Goal: Task Accomplishment & Management: Use online tool/utility

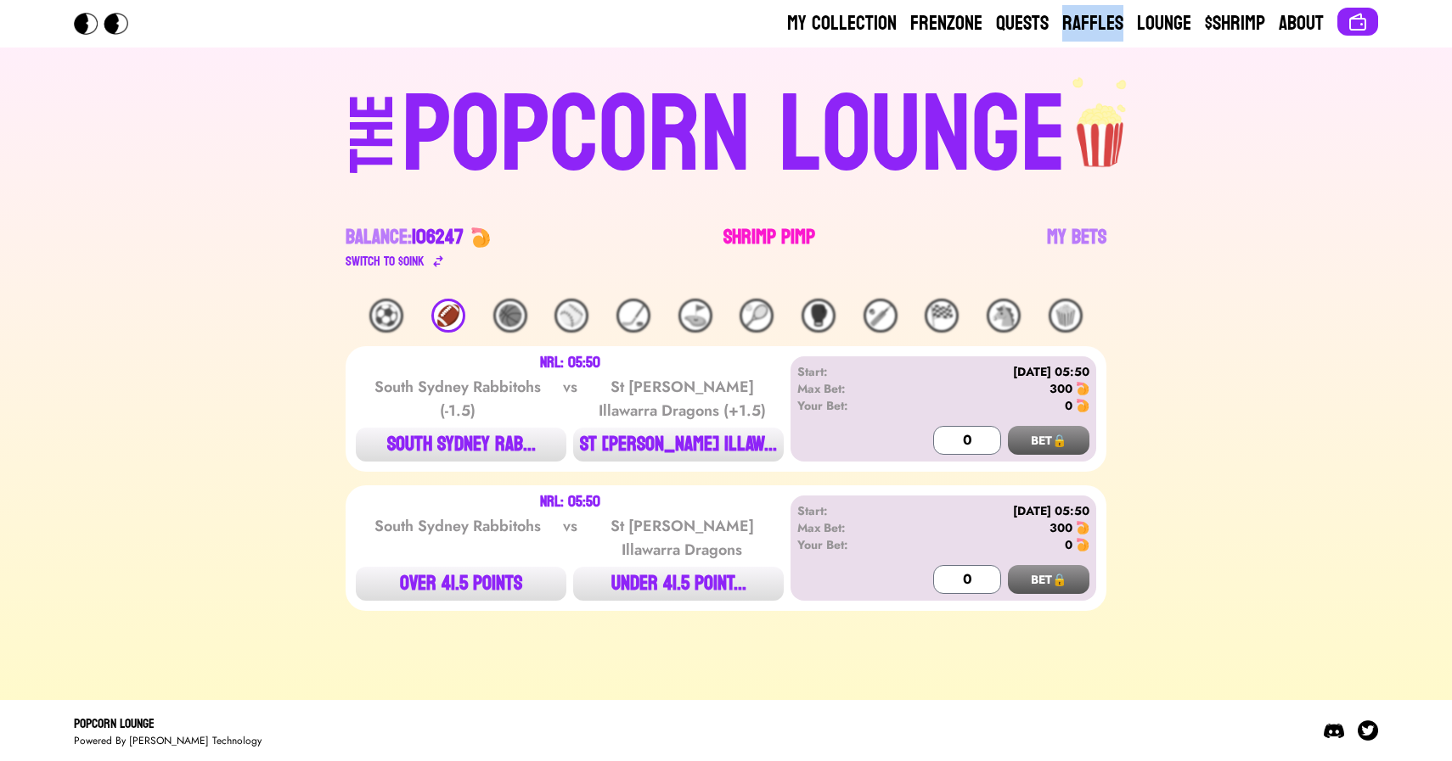
click at [768, 229] on link "Shrimp Pimp" at bounding box center [769, 248] width 92 height 48
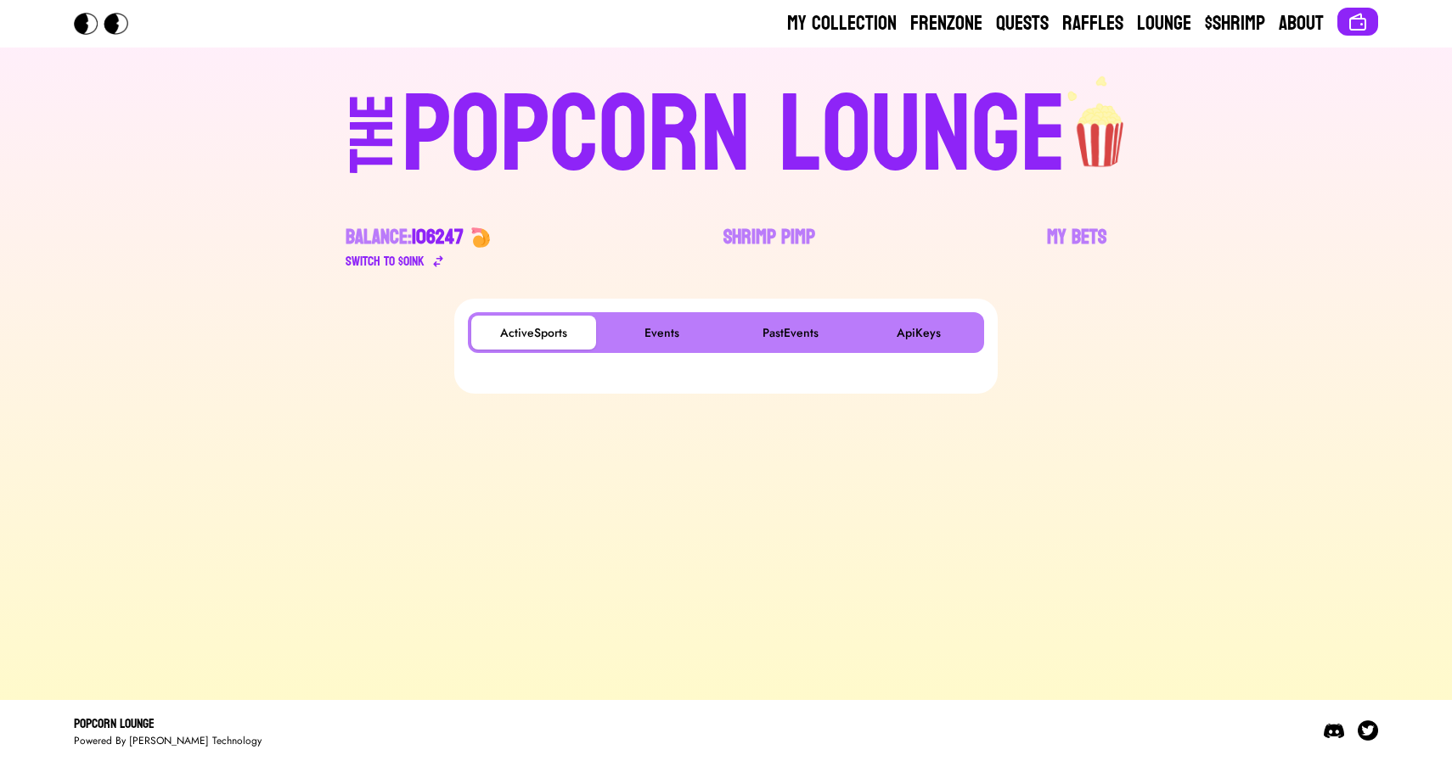
click at [438, 604] on main "ActiveSports Events PastEvents ApiKeys" at bounding box center [726, 493] width 1452 height 388
click at [658, 331] on button "Events" at bounding box center [661, 333] width 125 height 34
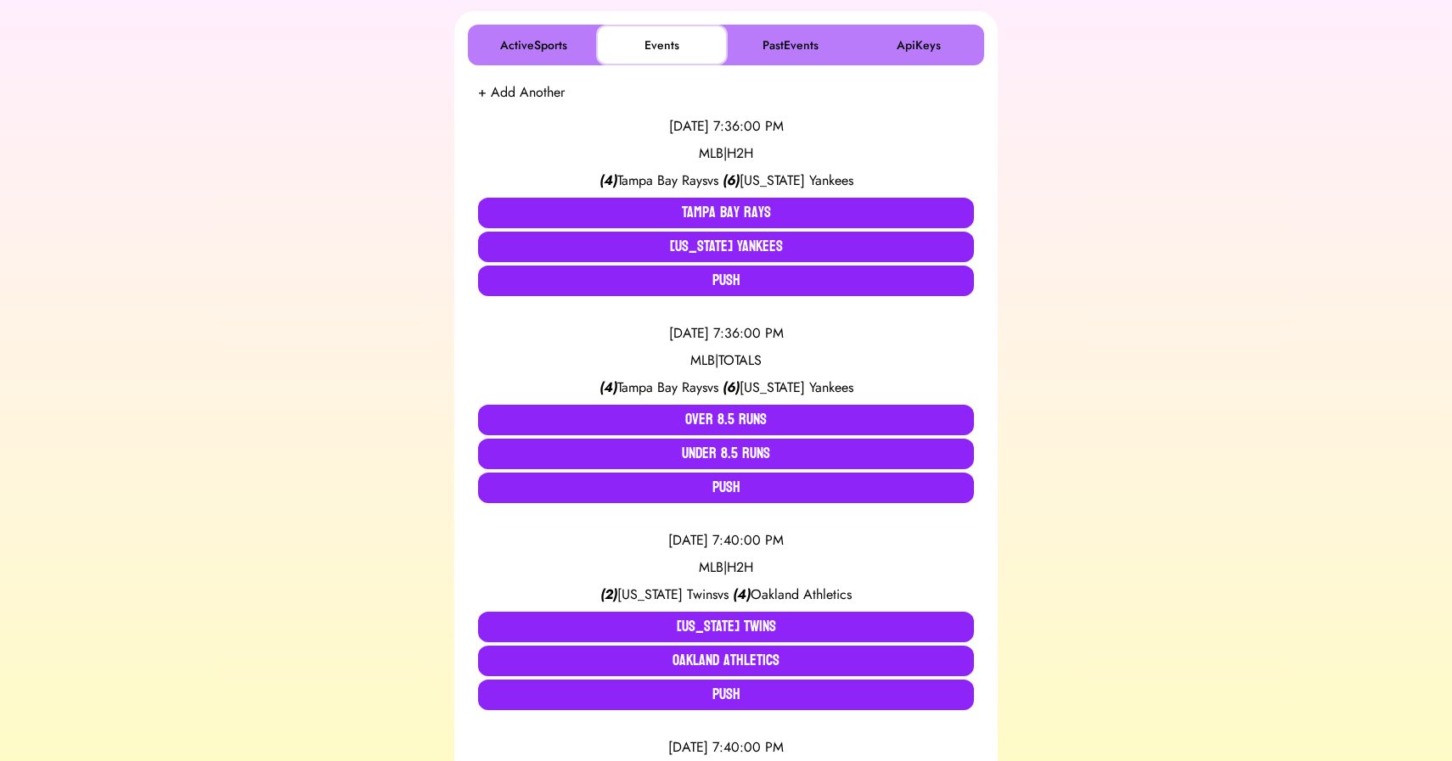
scroll to position [290, 0]
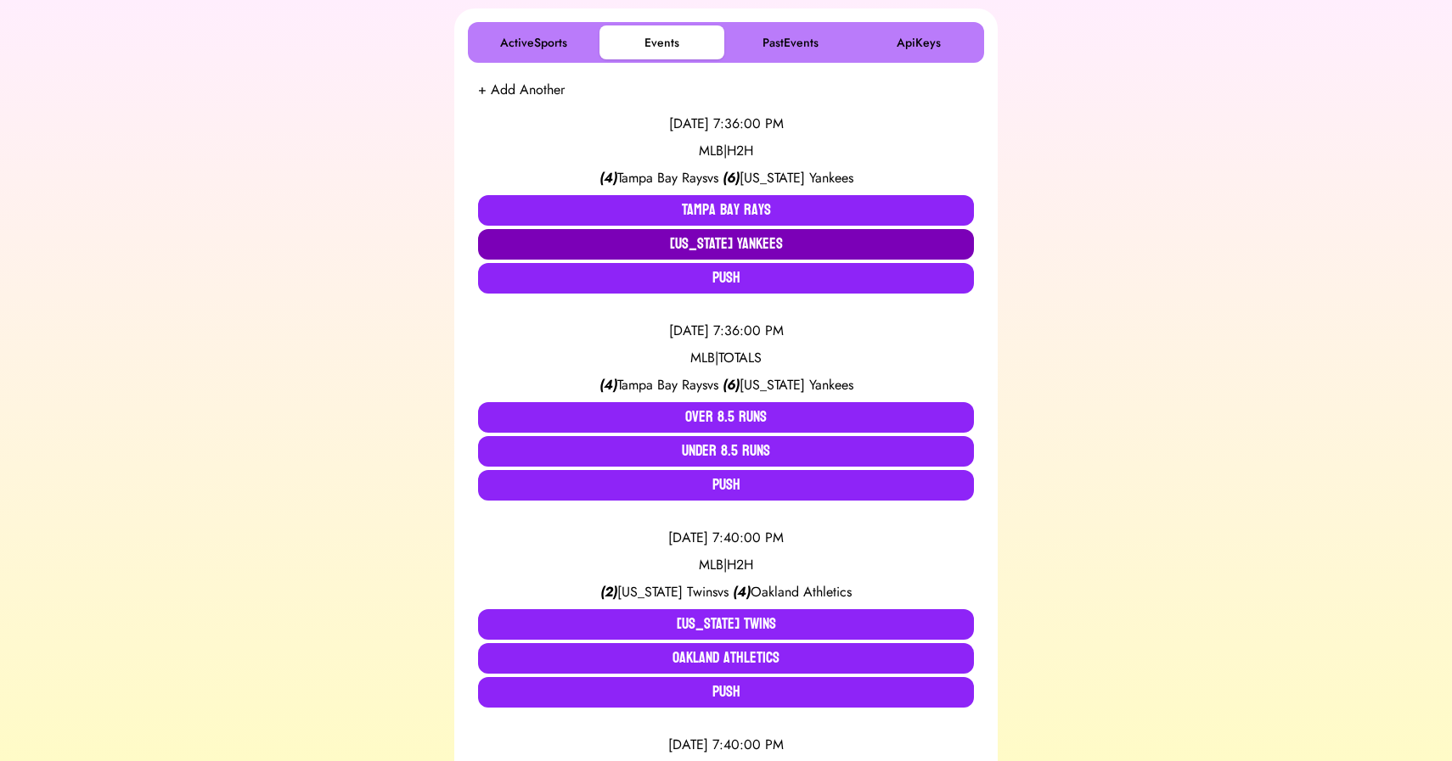
click at [728, 249] on button "[US_STATE] Yankees" at bounding box center [726, 244] width 496 height 31
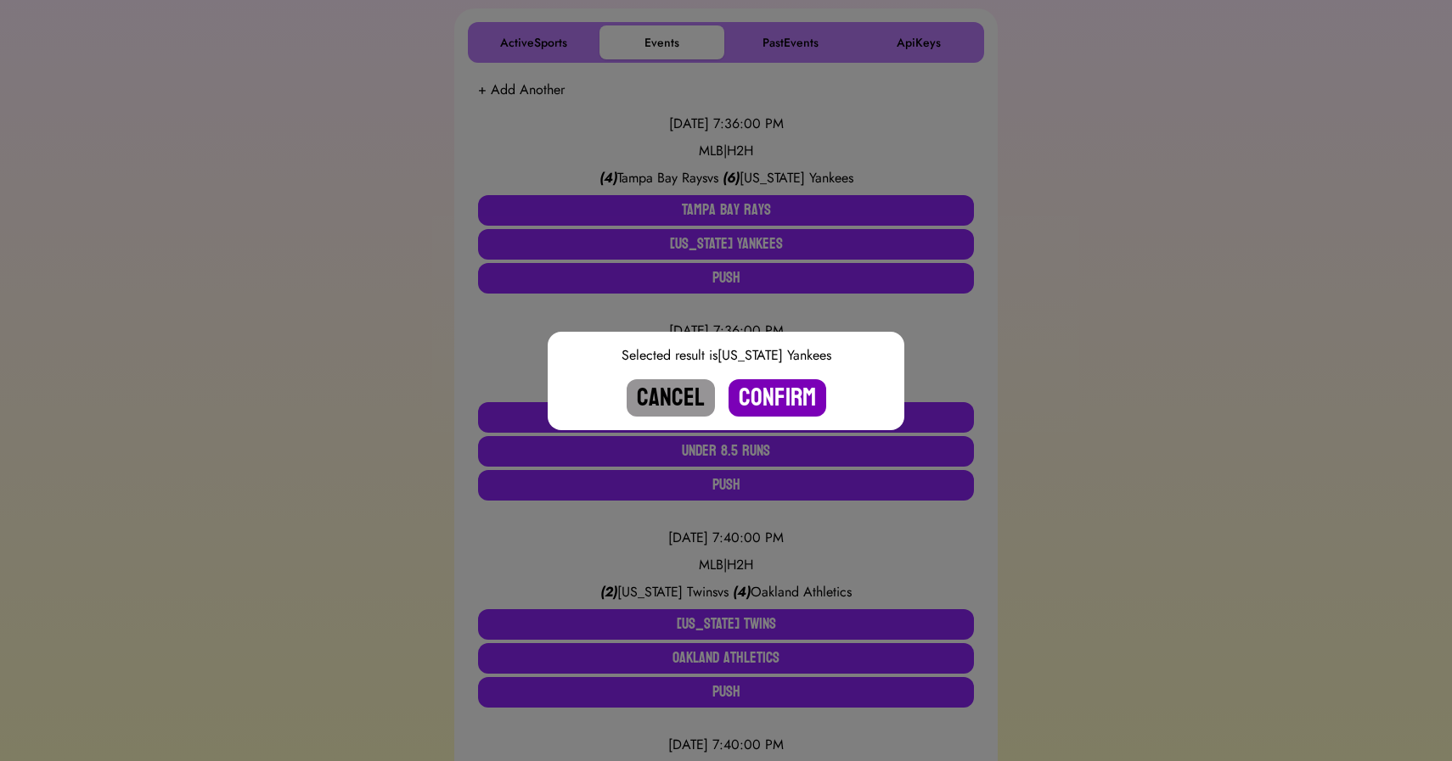
click at [766, 395] on button "Confirm" at bounding box center [777, 397] width 98 height 37
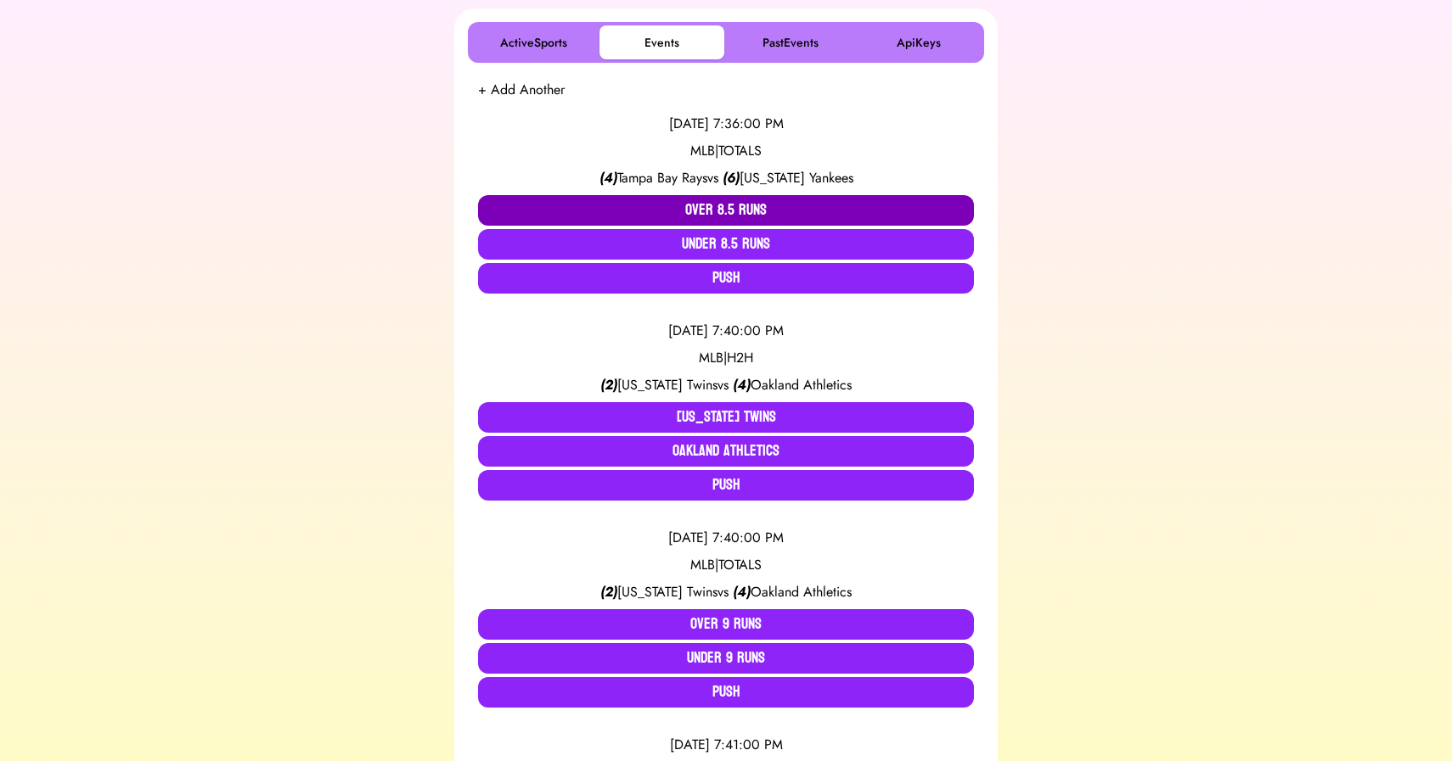
click at [717, 213] on button "Over 8.5 Runs" at bounding box center [726, 210] width 496 height 31
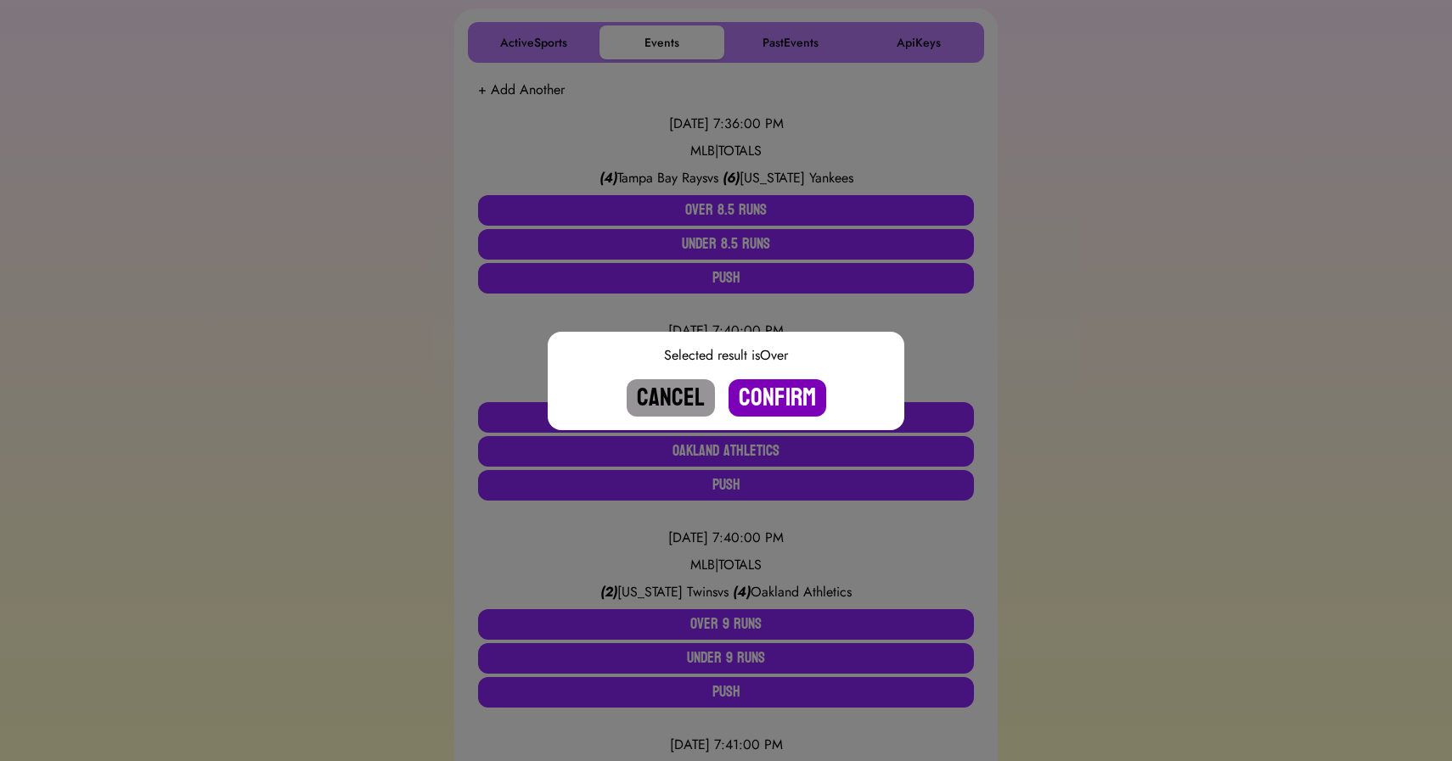
click at [772, 401] on button "Confirm" at bounding box center [777, 397] width 98 height 37
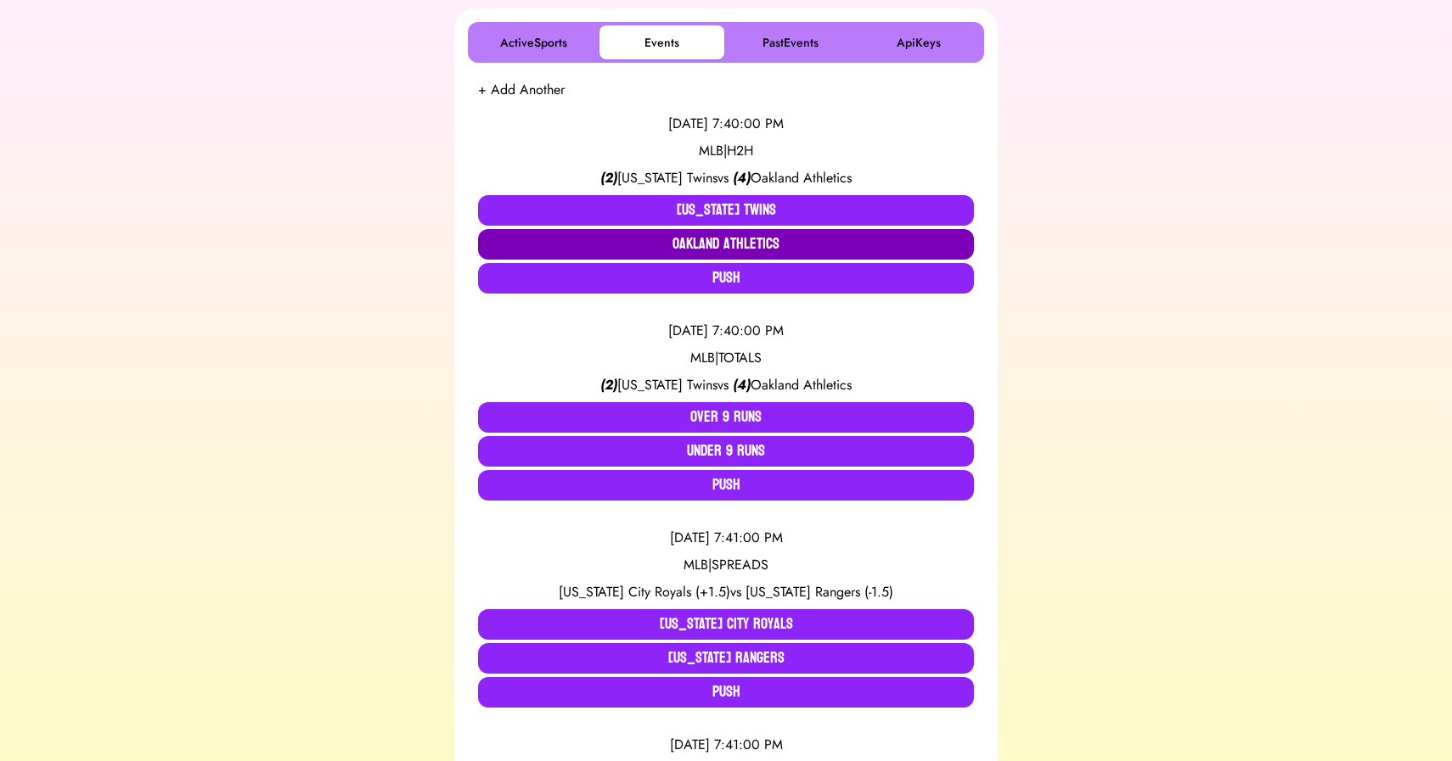
click at [719, 248] on button "Oakland Athletics" at bounding box center [726, 244] width 496 height 31
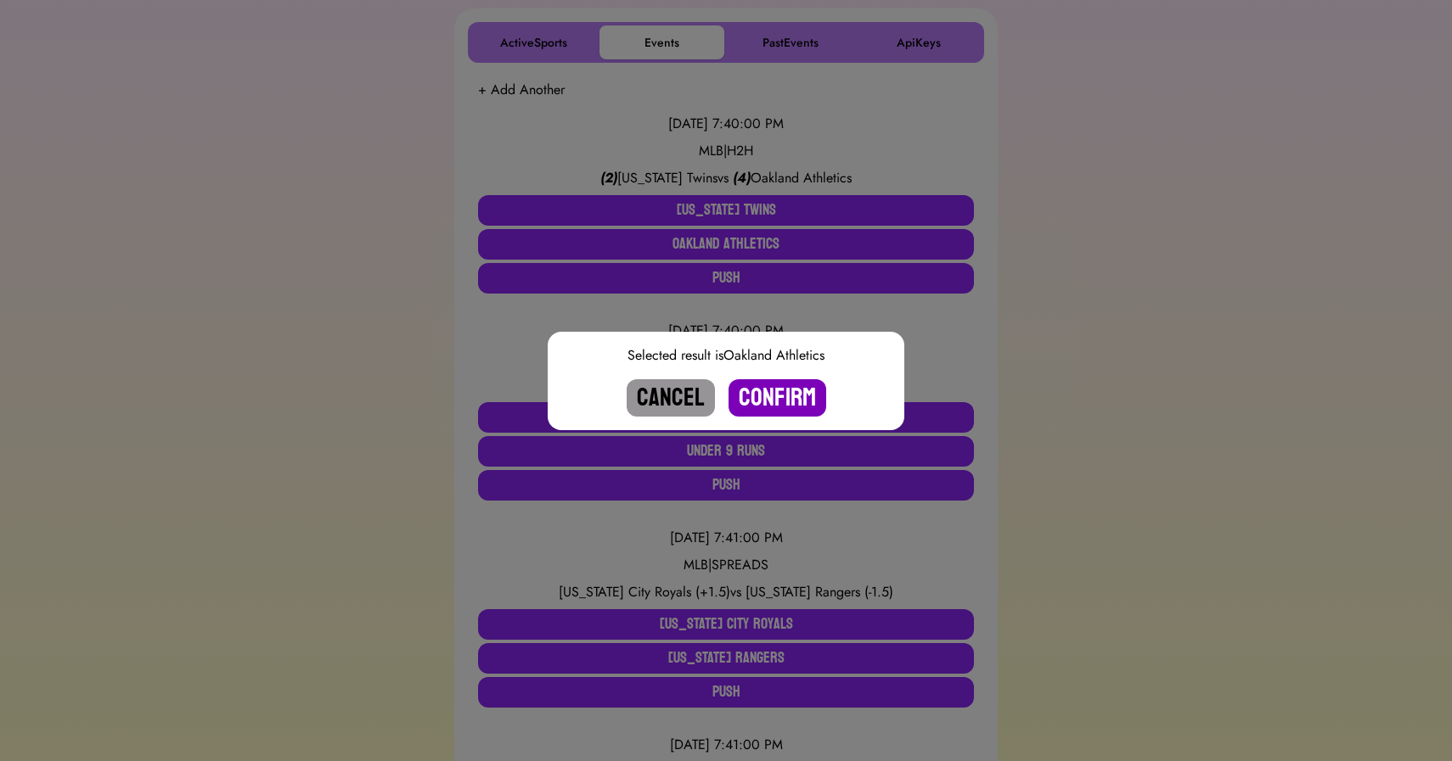
click at [782, 396] on button "Confirm" at bounding box center [777, 397] width 98 height 37
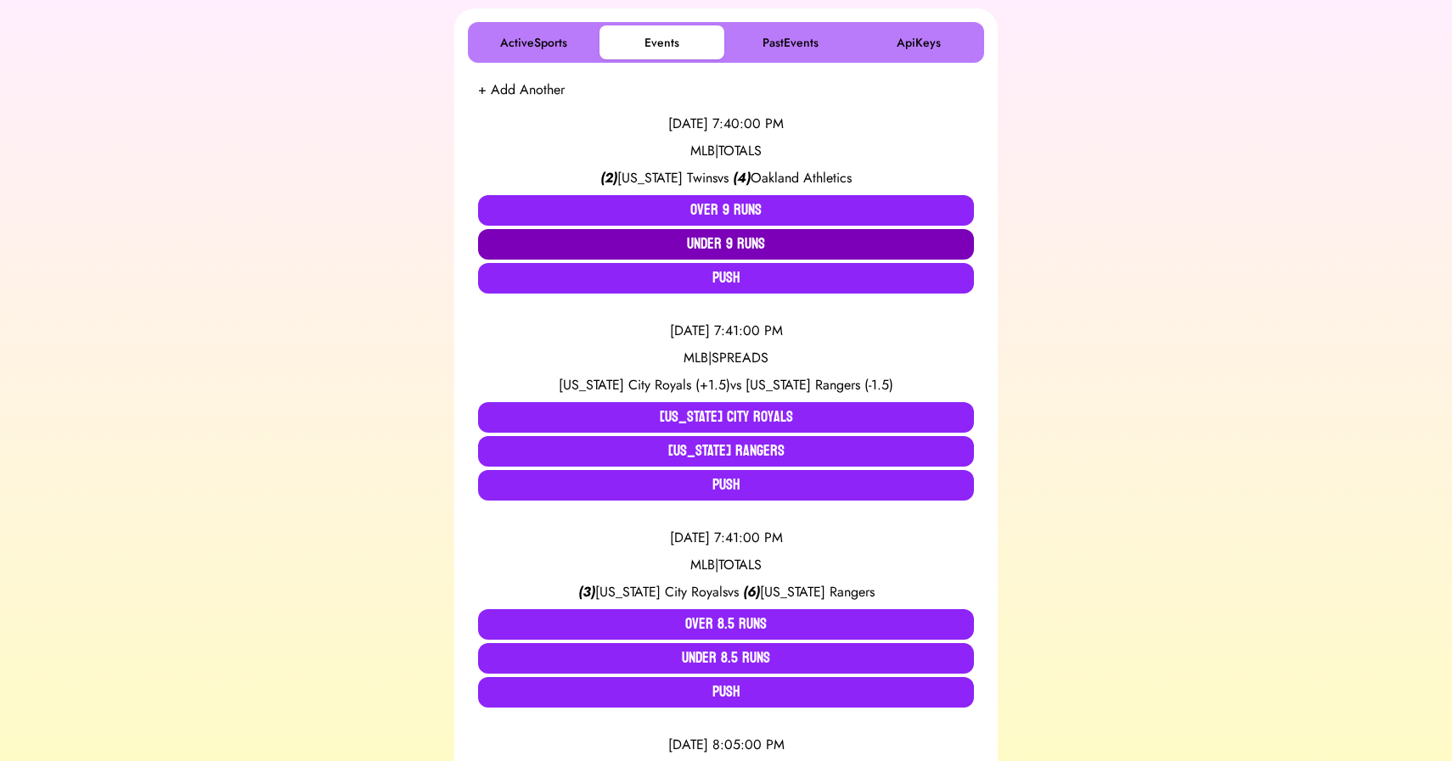
click at [731, 249] on button "Under 9 Runs" at bounding box center [726, 244] width 496 height 31
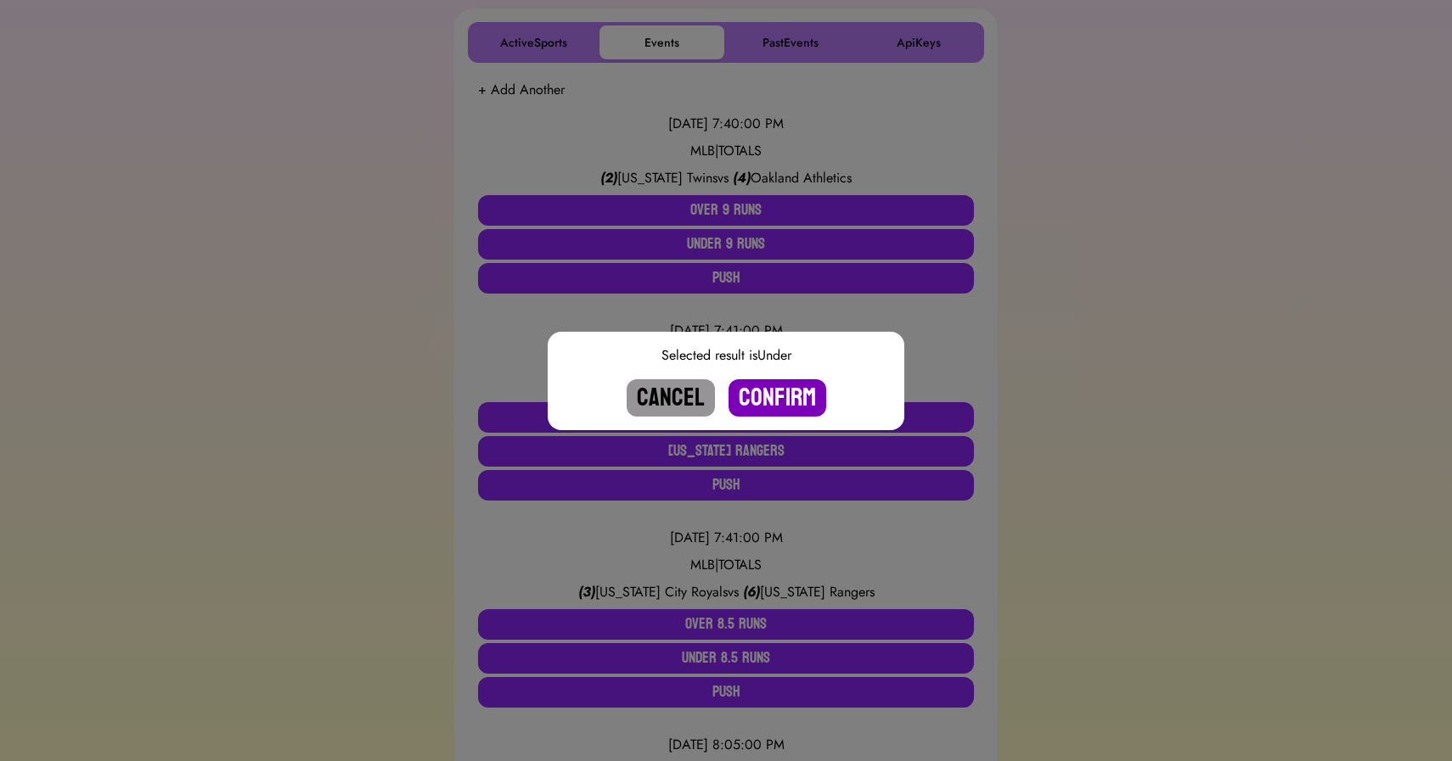
click at [781, 396] on button "Confirm" at bounding box center [777, 397] width 98 height 37
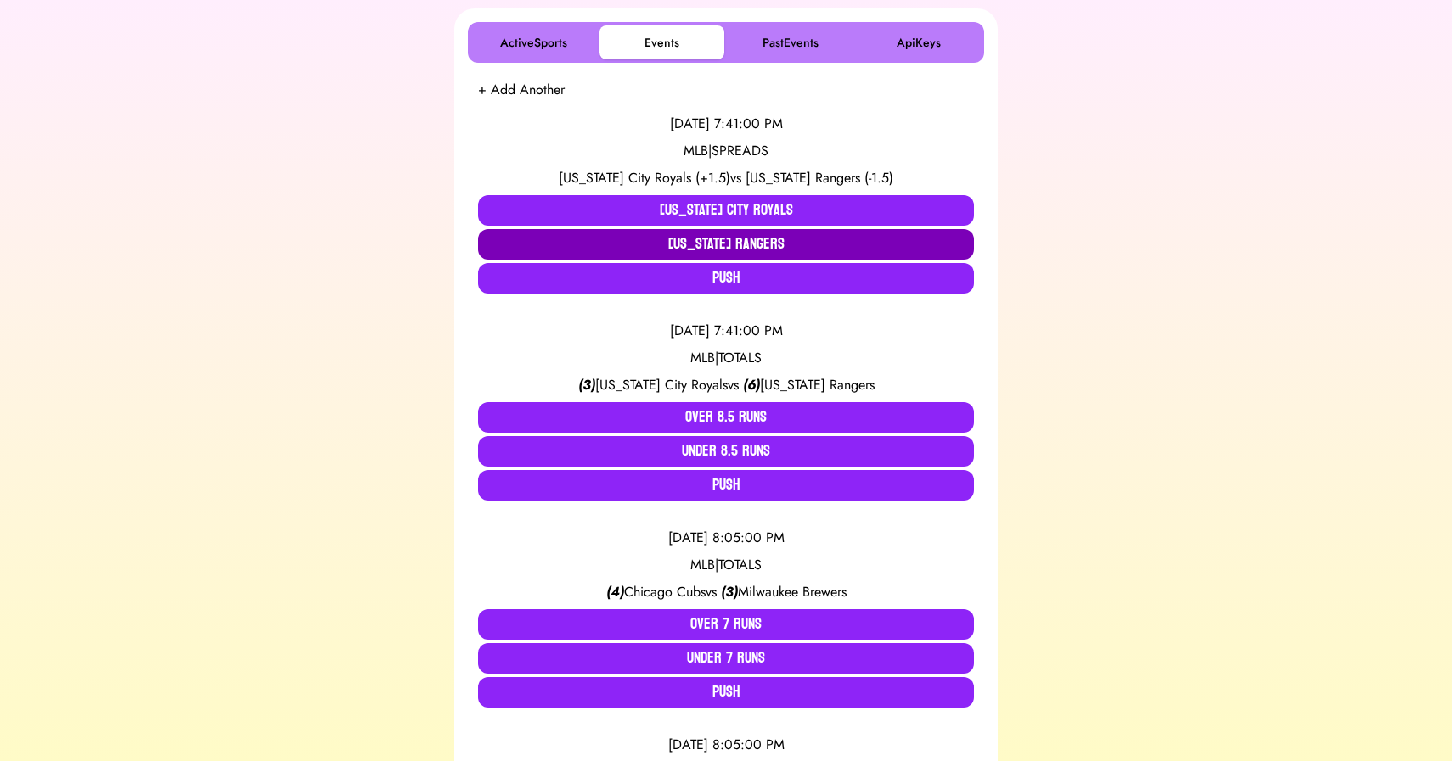
click at [738, 244] on button "[US_STATE] Rangers" at bounding box center [726, 244] width 496 height 31
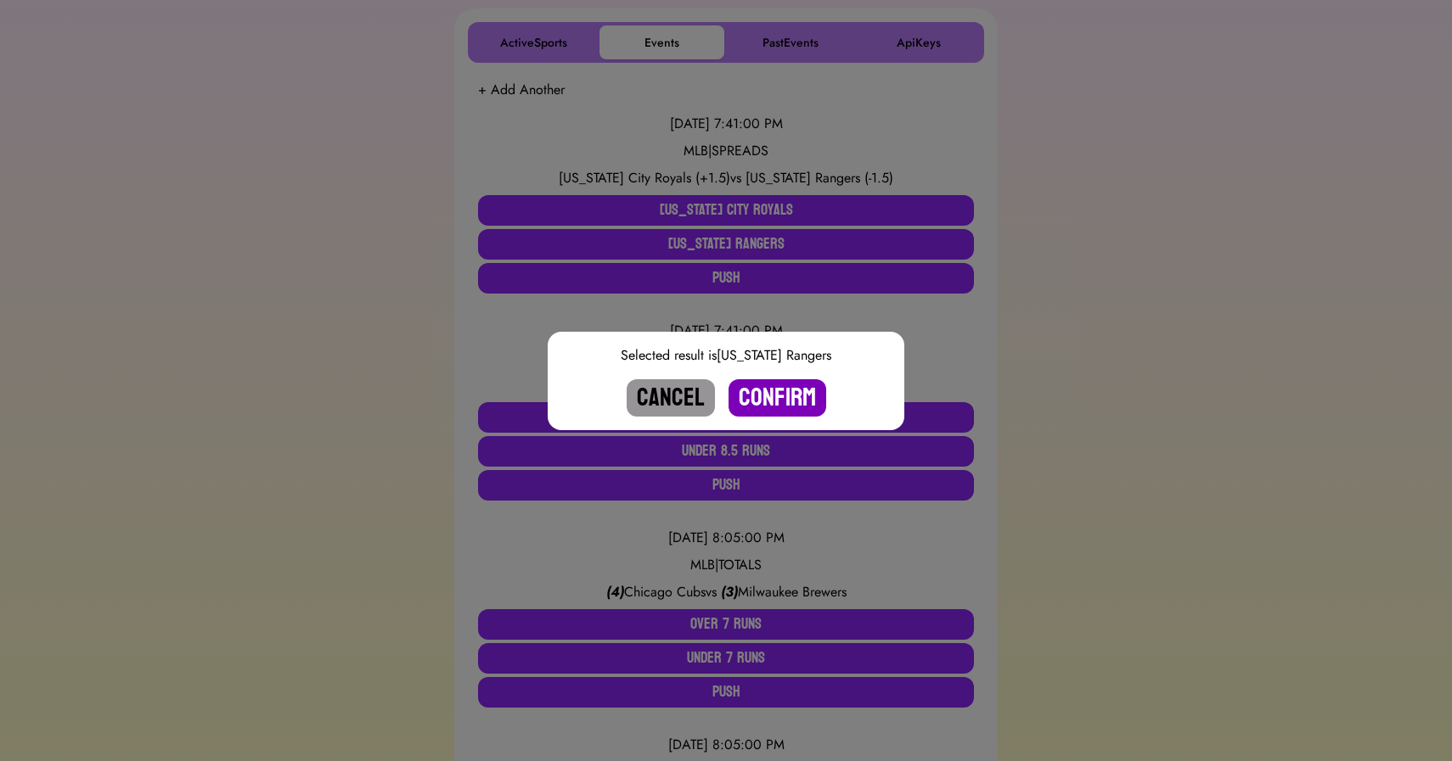
click at [783, 393] on button "Confirm" at bounding box center [777, 397] width 98 height 37
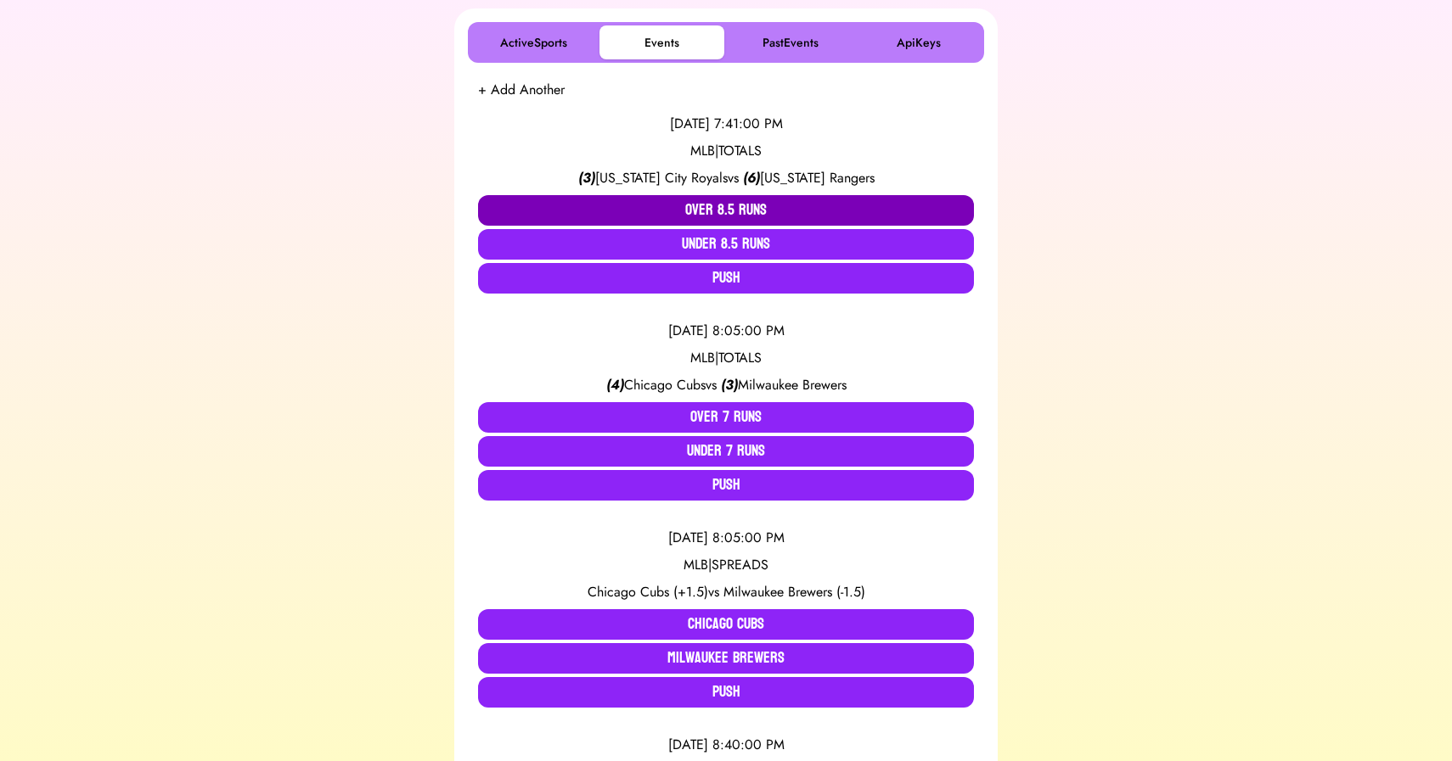
click at [760, 204] on button "Over 8.5 Runs" at bounding box center [726, 210] width 496 height 31
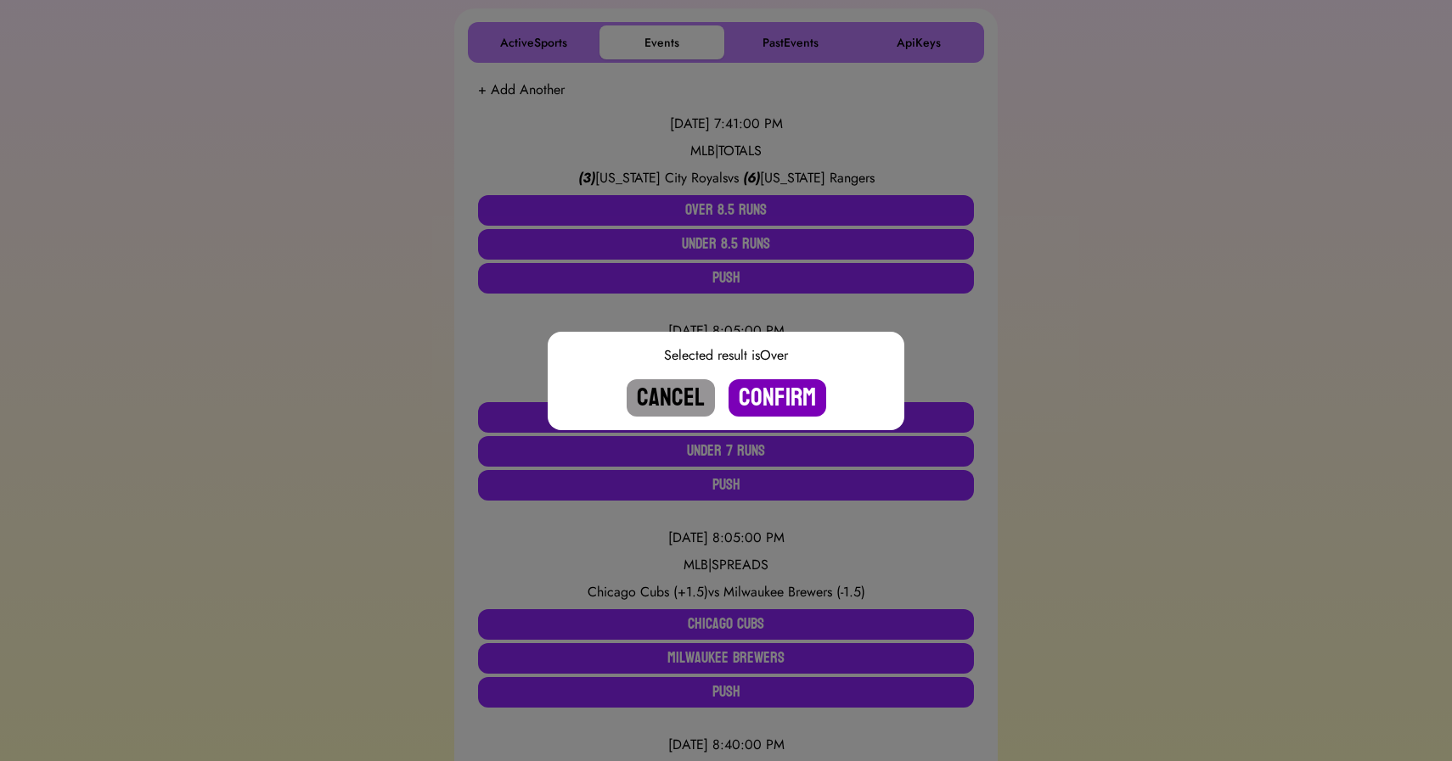
click at [776, 398] on button "Confirm" at bounding box center [777, 397] width 98 height 37
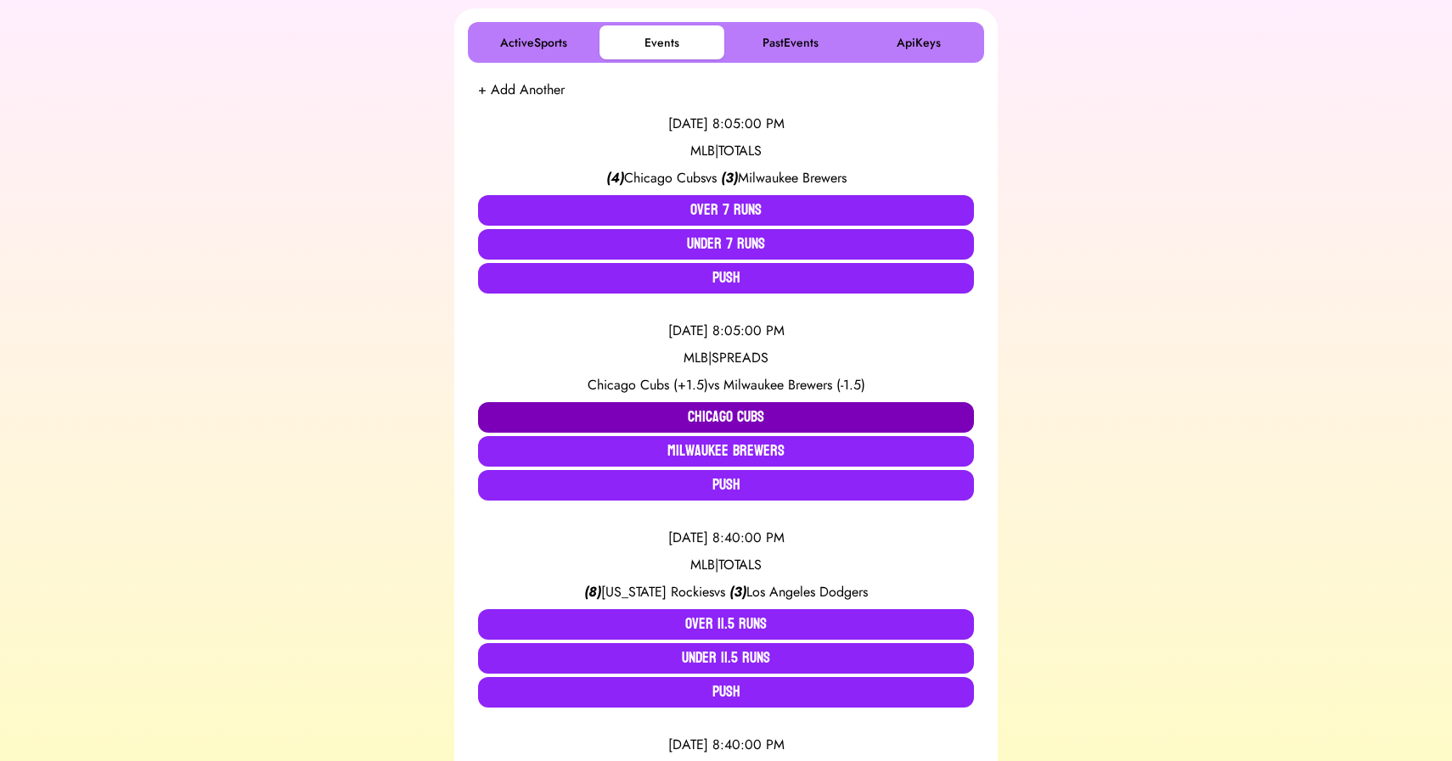
click at [666, 410] on button "Chicago Cubs" at bounding box center [726, 417] width 496 height 31
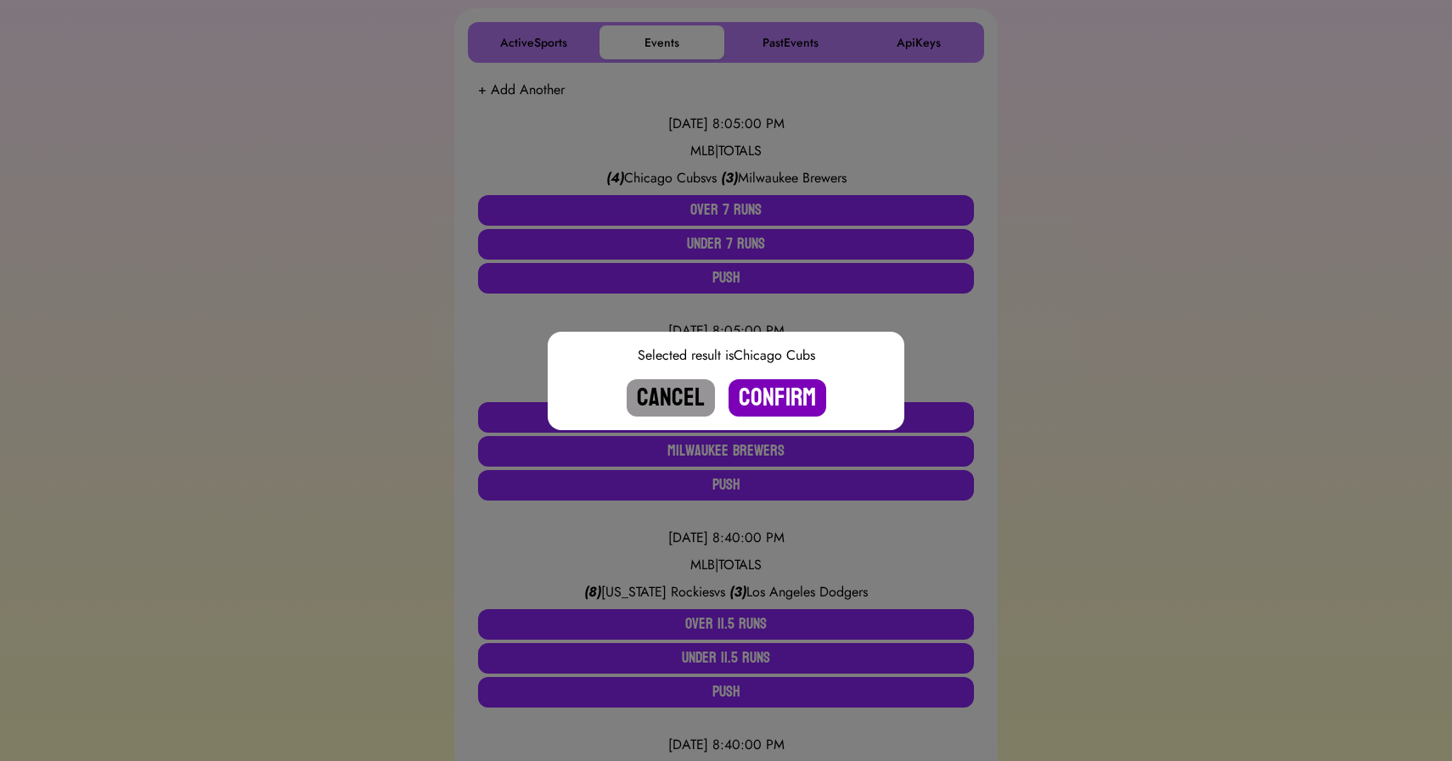
click at [772, 390] on button "Confirm" at bounding box center [777, 397] width 98 height 37
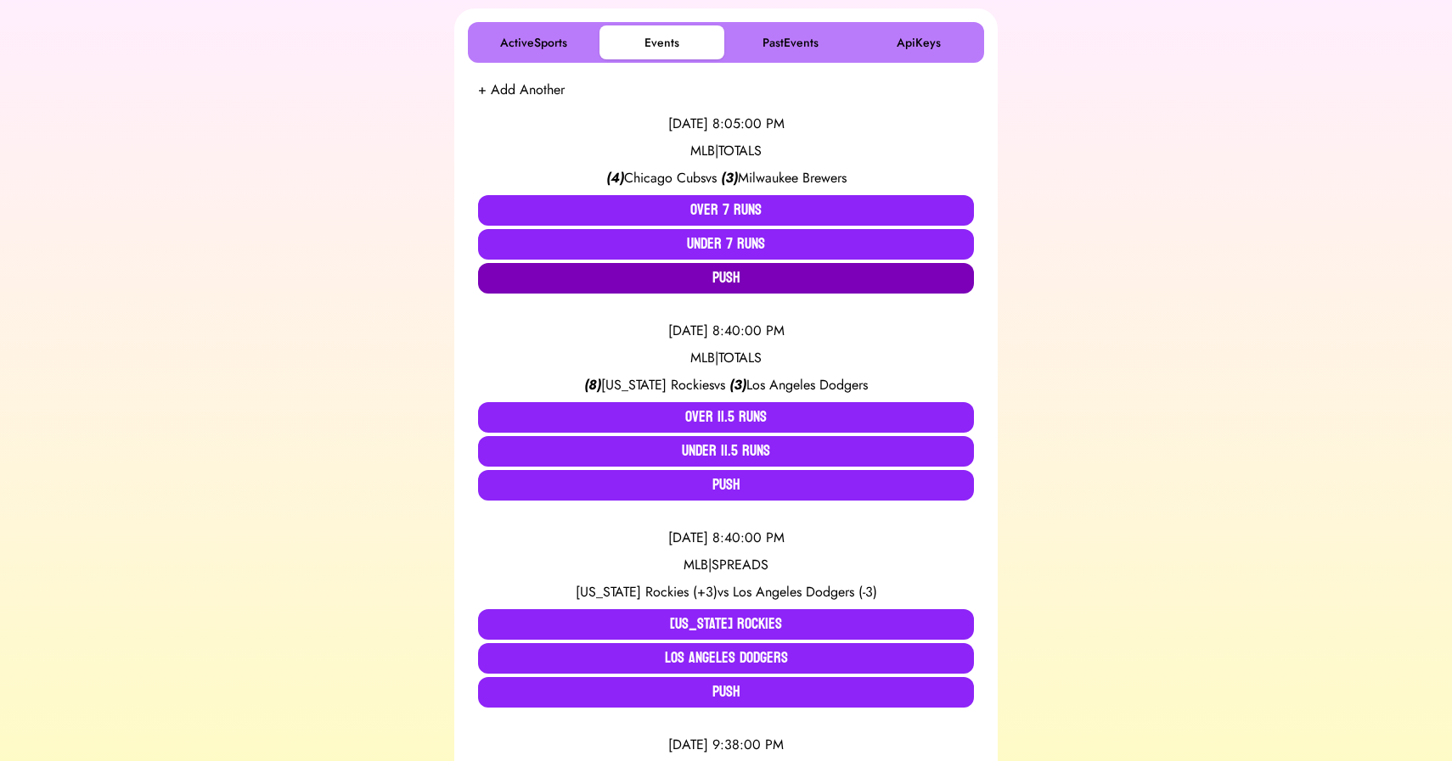
click at [728, 271] on button "Push" at bounding box center [726, 278] width 496 height 31
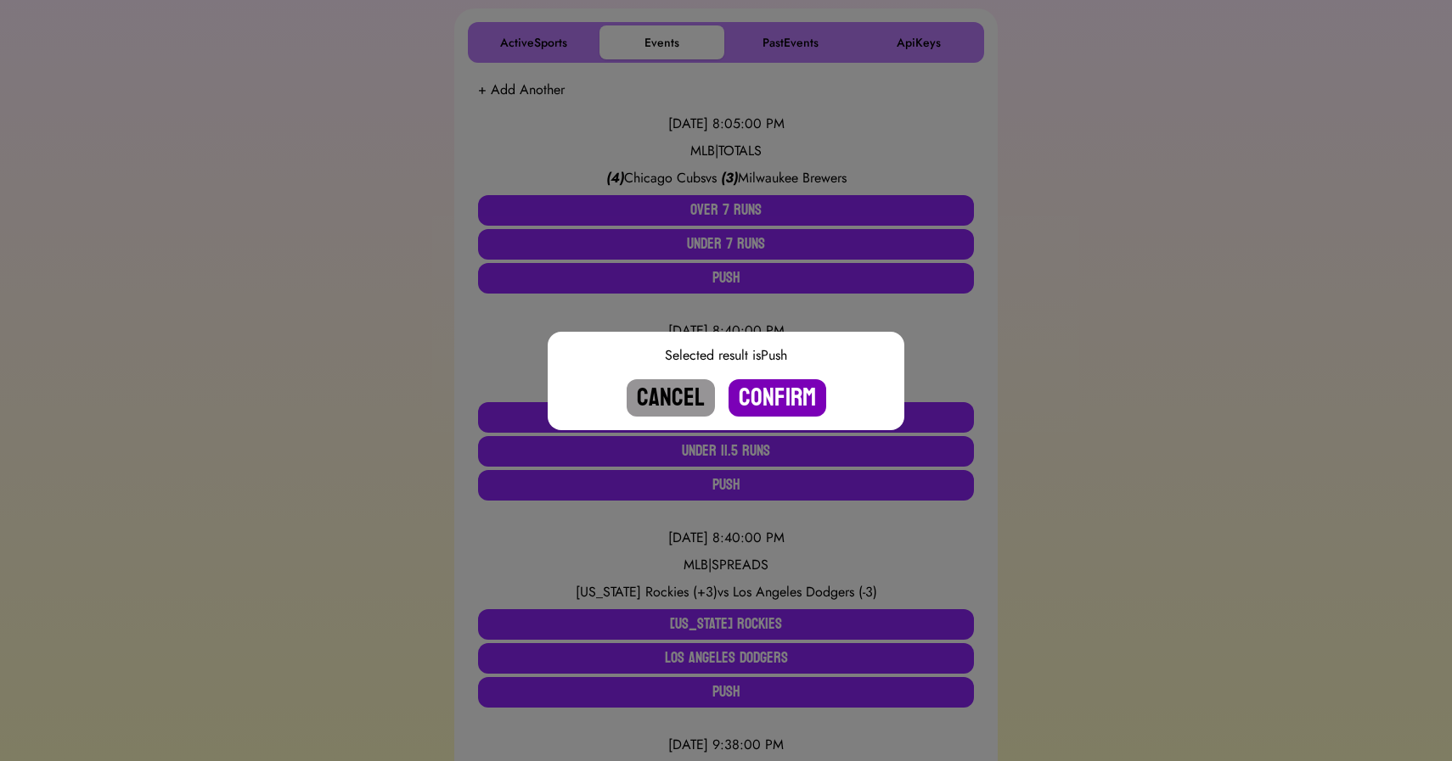
click at [784, 404] on button "Confirm" at bounding box center [777, 397] width 98 height 37
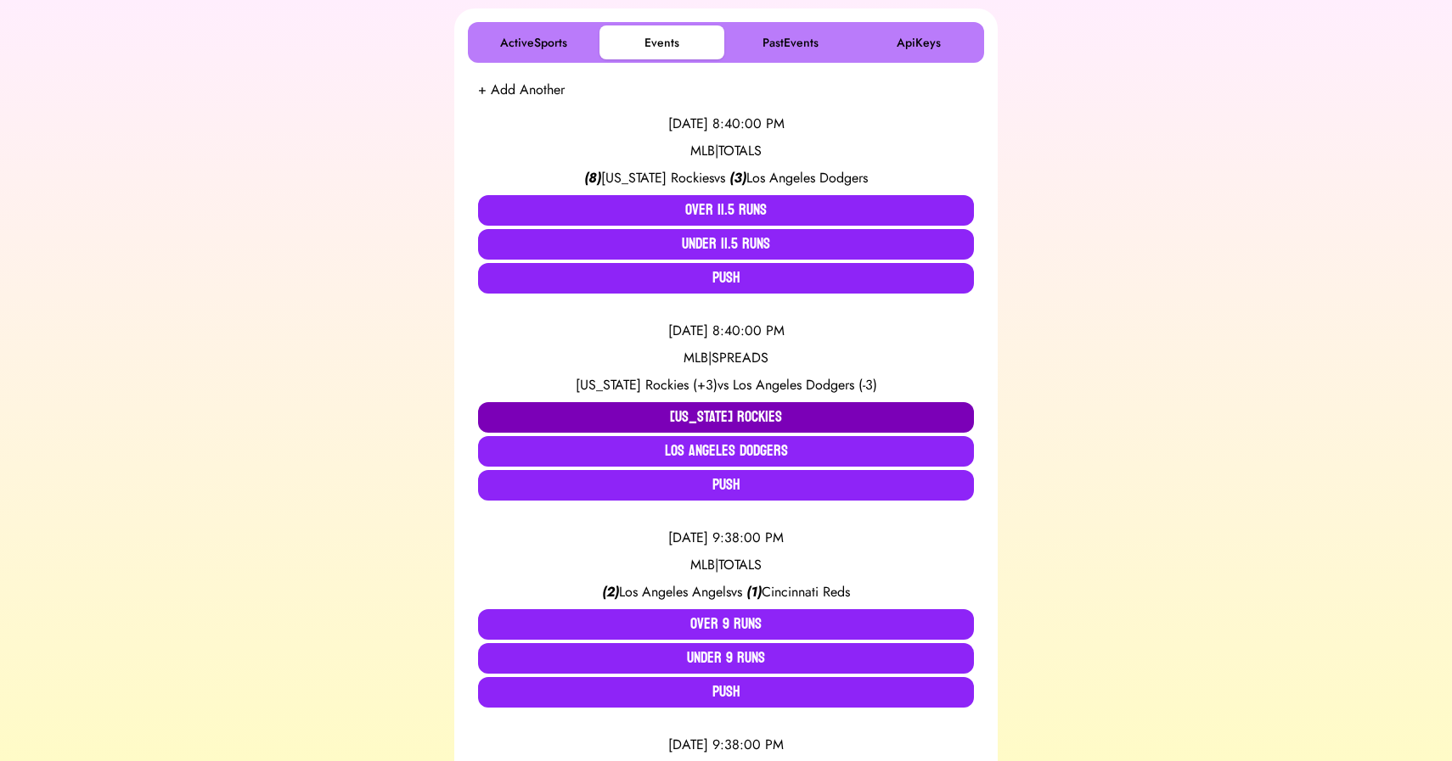
click at [703, 412] on button "[US_STATE] Rockies" at bounding box center [726, 417] width 496 height 31
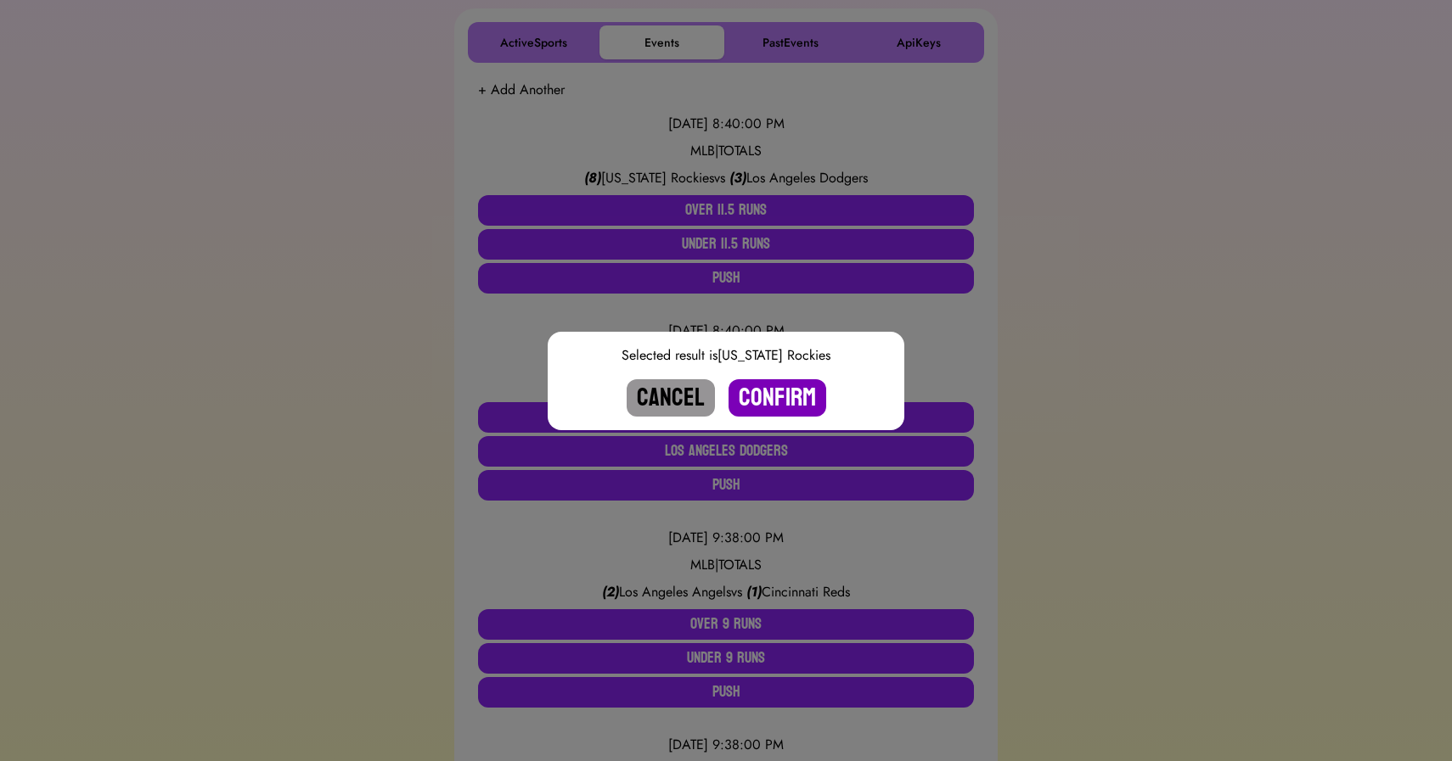
click at [777, 391] on button "Confirm" at bounding box center [777, 397] width 98 height 37
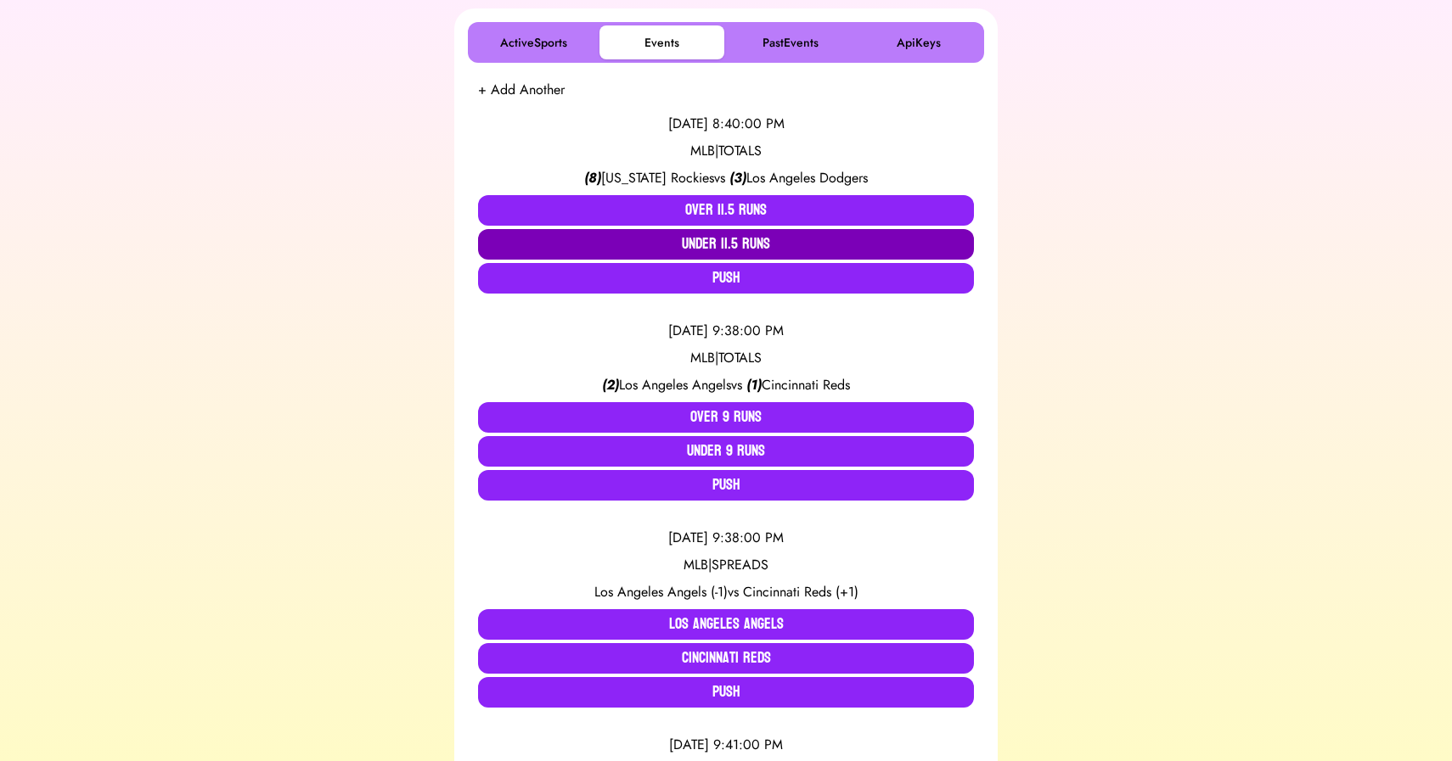
click at [738, 250] on button "Under 11.5 Runs" at bounding box center [726, 244] width 496 height 31
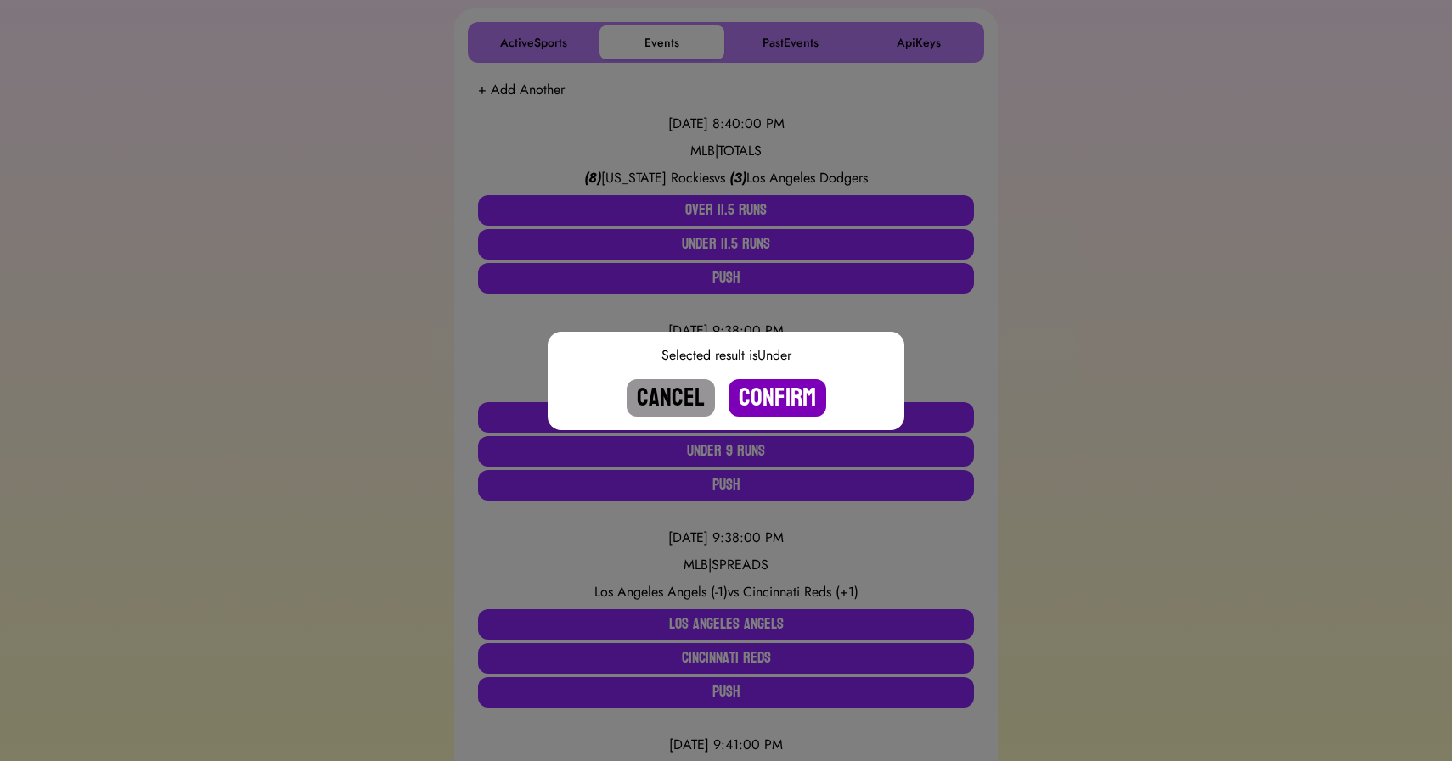
click at [790, 394] on button "Confirm" at bounding box center [777, 397] width 98 height 37
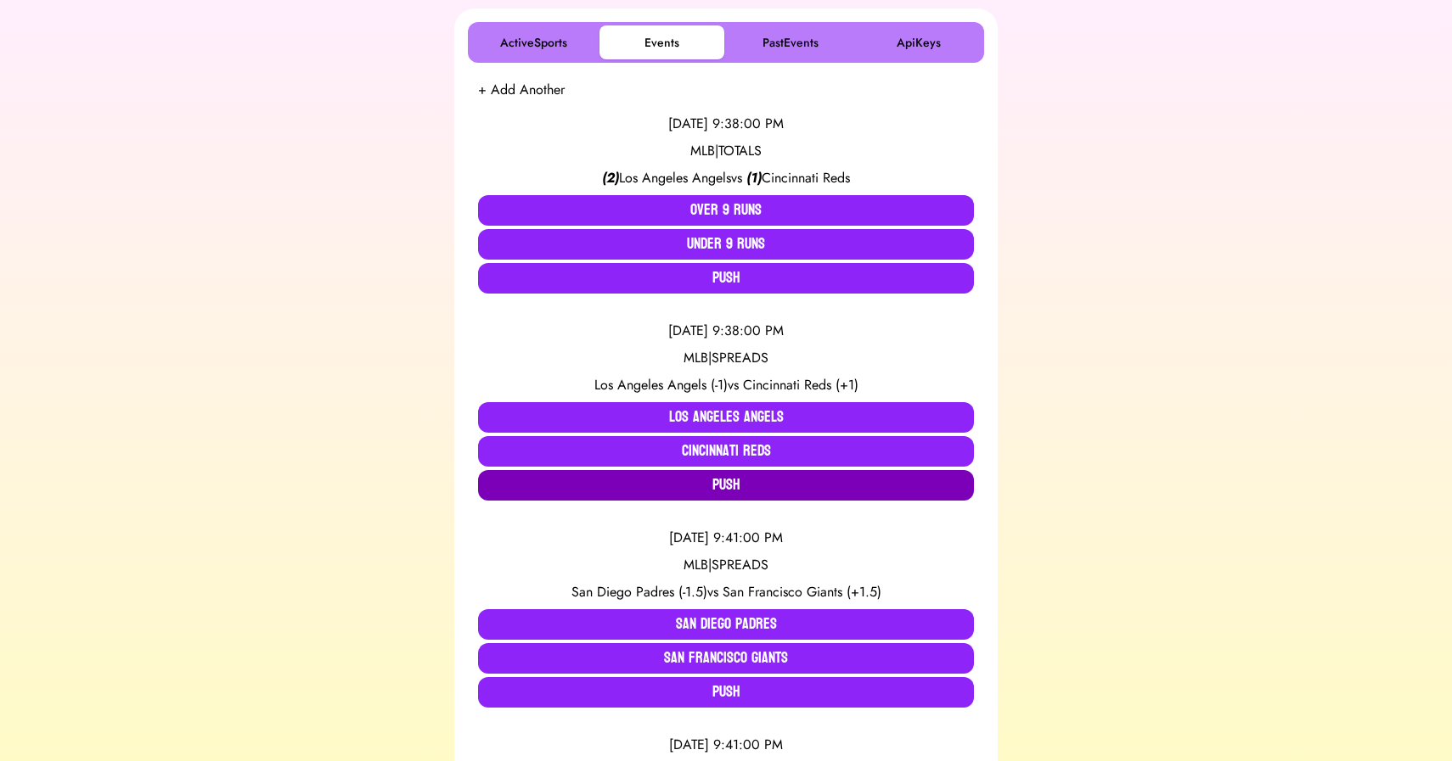
click at [708, 487] on button "Push" at bounding box center [726, 485] width 496 height 31
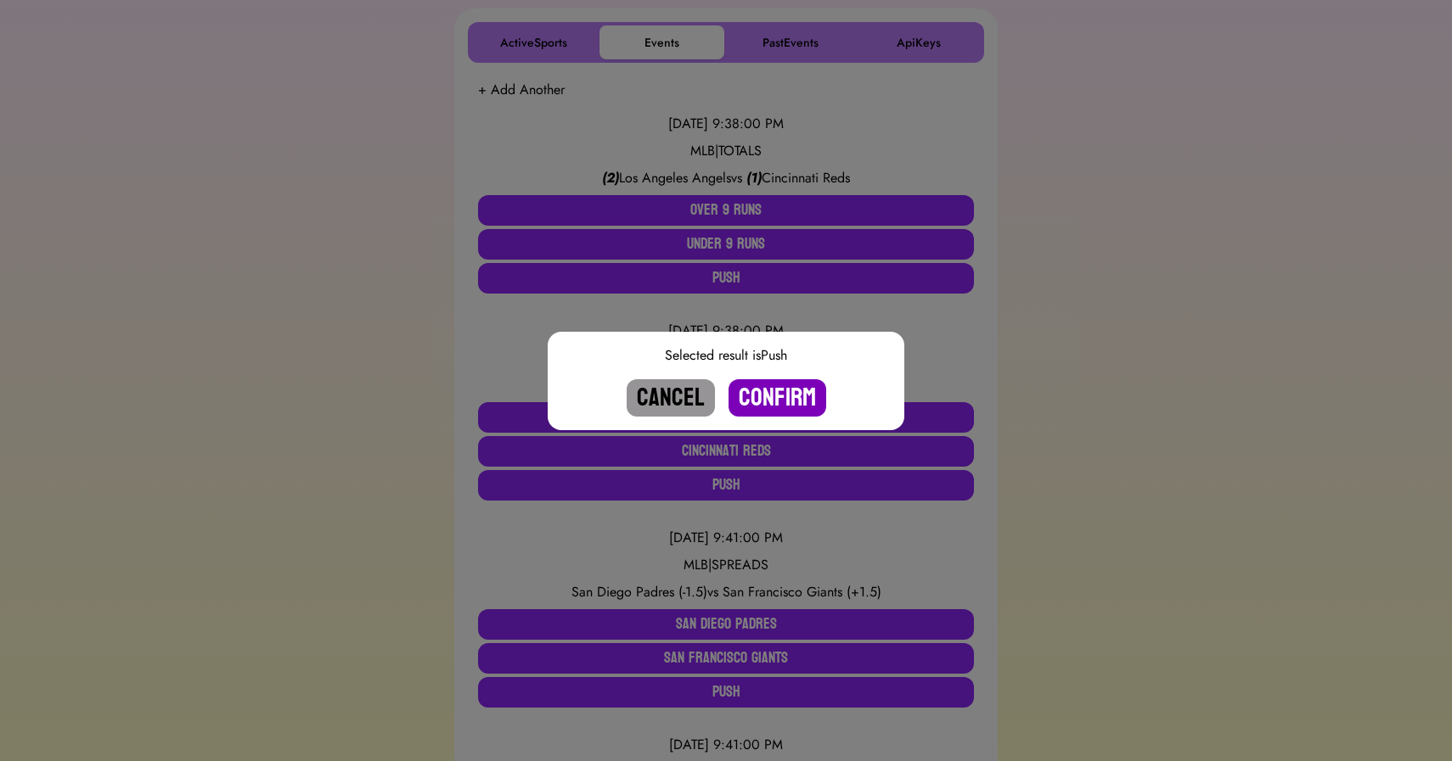
click at [778, 404] on button "Confirm" at bounding box center [777, 397] width 98 height 37
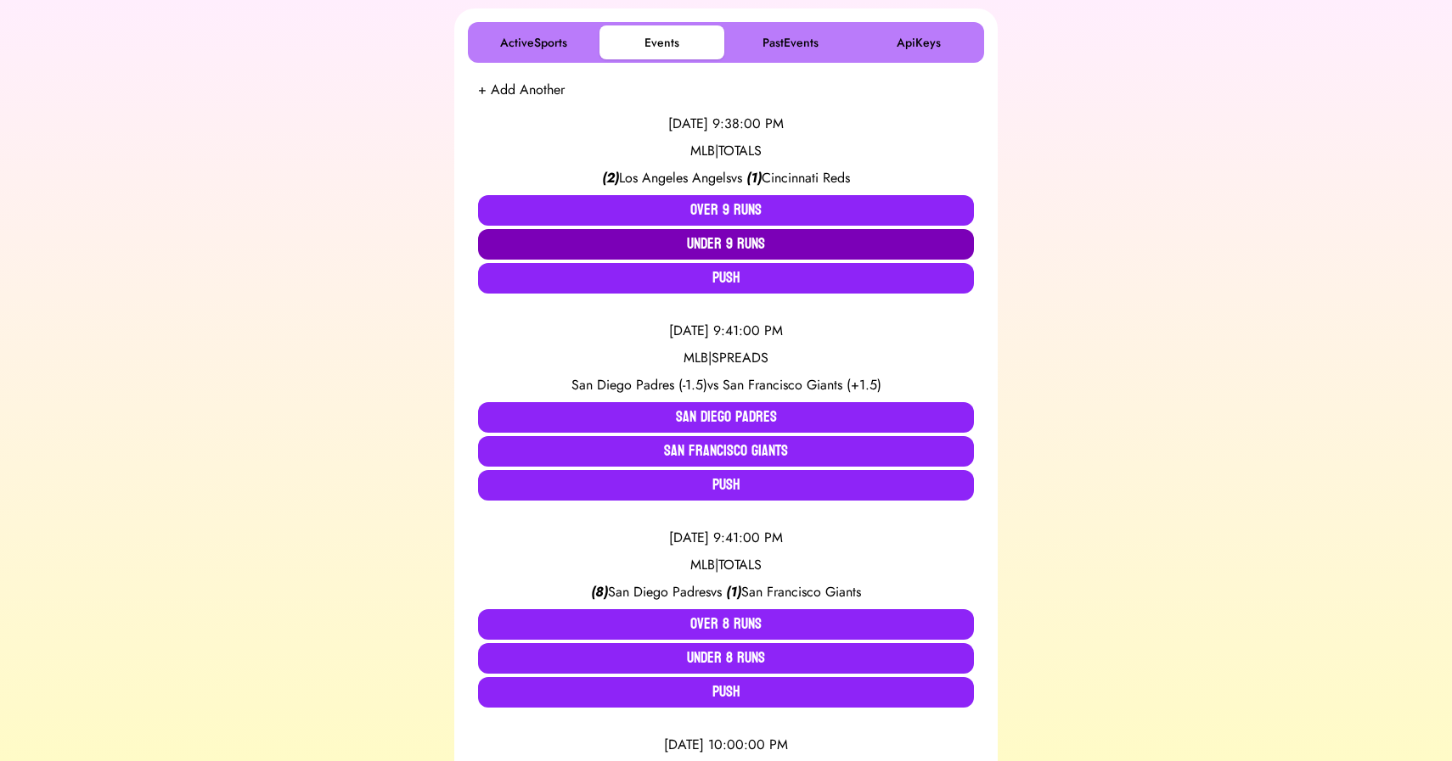
click at [711, 244] on button "Under 9 Runs" at bounding box center [726, 244] width 496 height 31
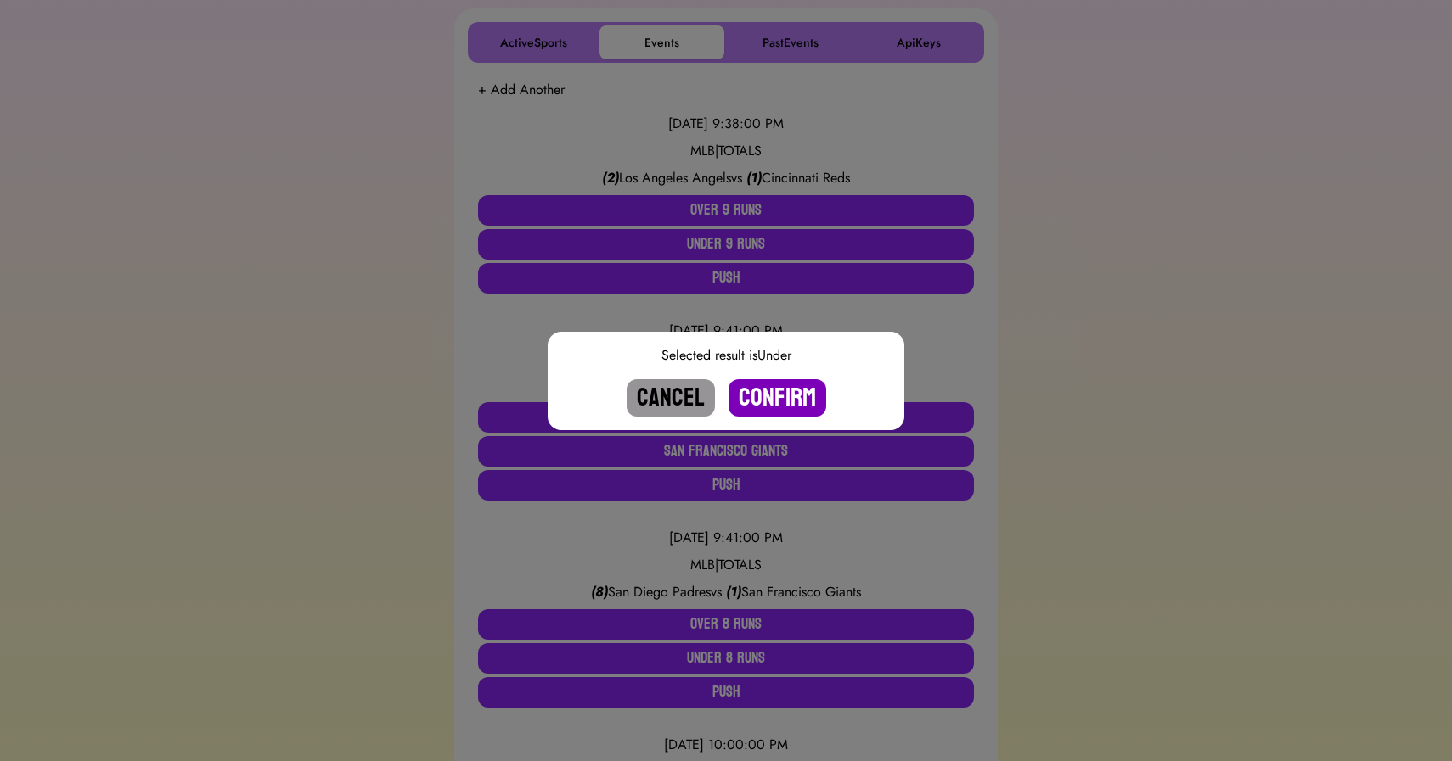
click at [779, 401] on button "Confirm" at bounding box center [777, 397] width 98 height 37
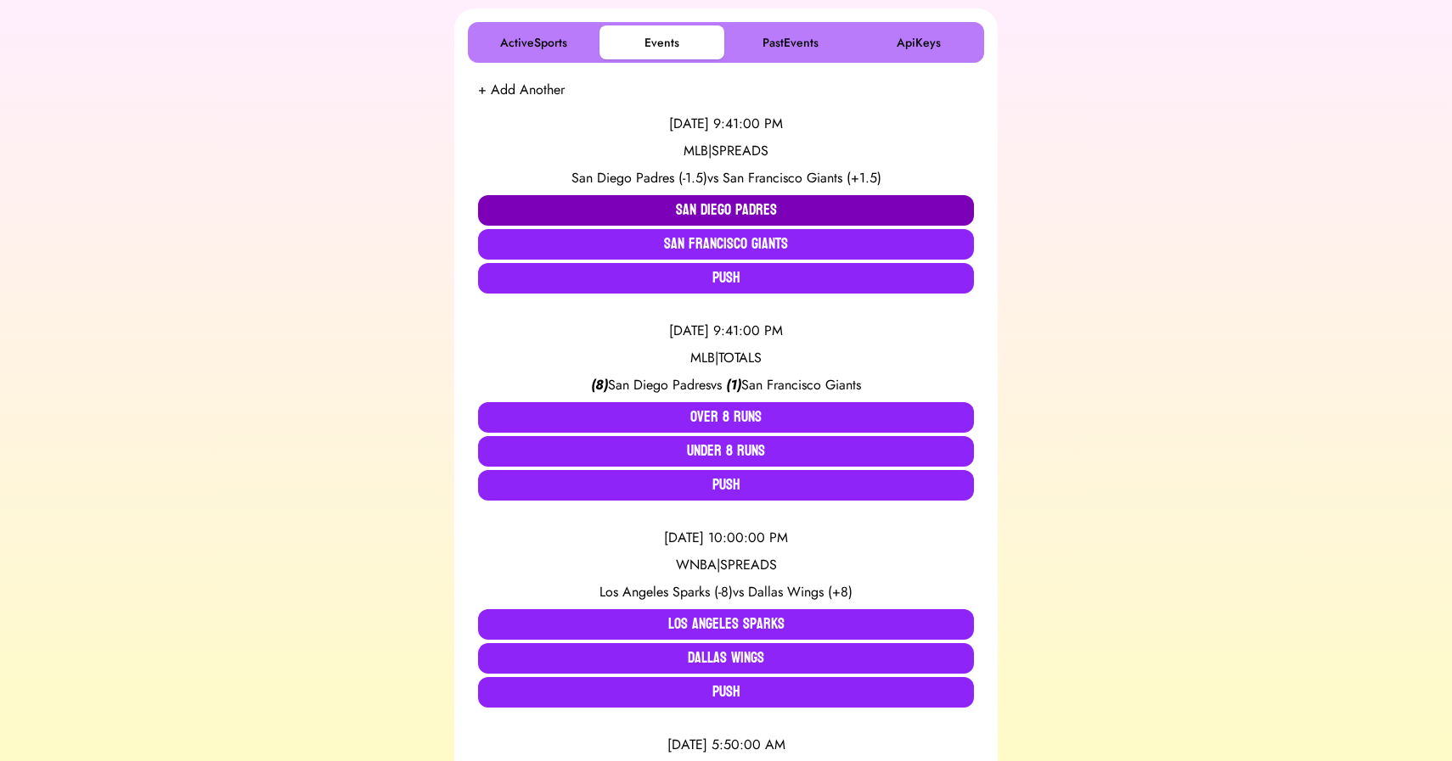
click at [666, 204] on button "San Diego Padres" at bounding box center [726, 210] width 496 height 31
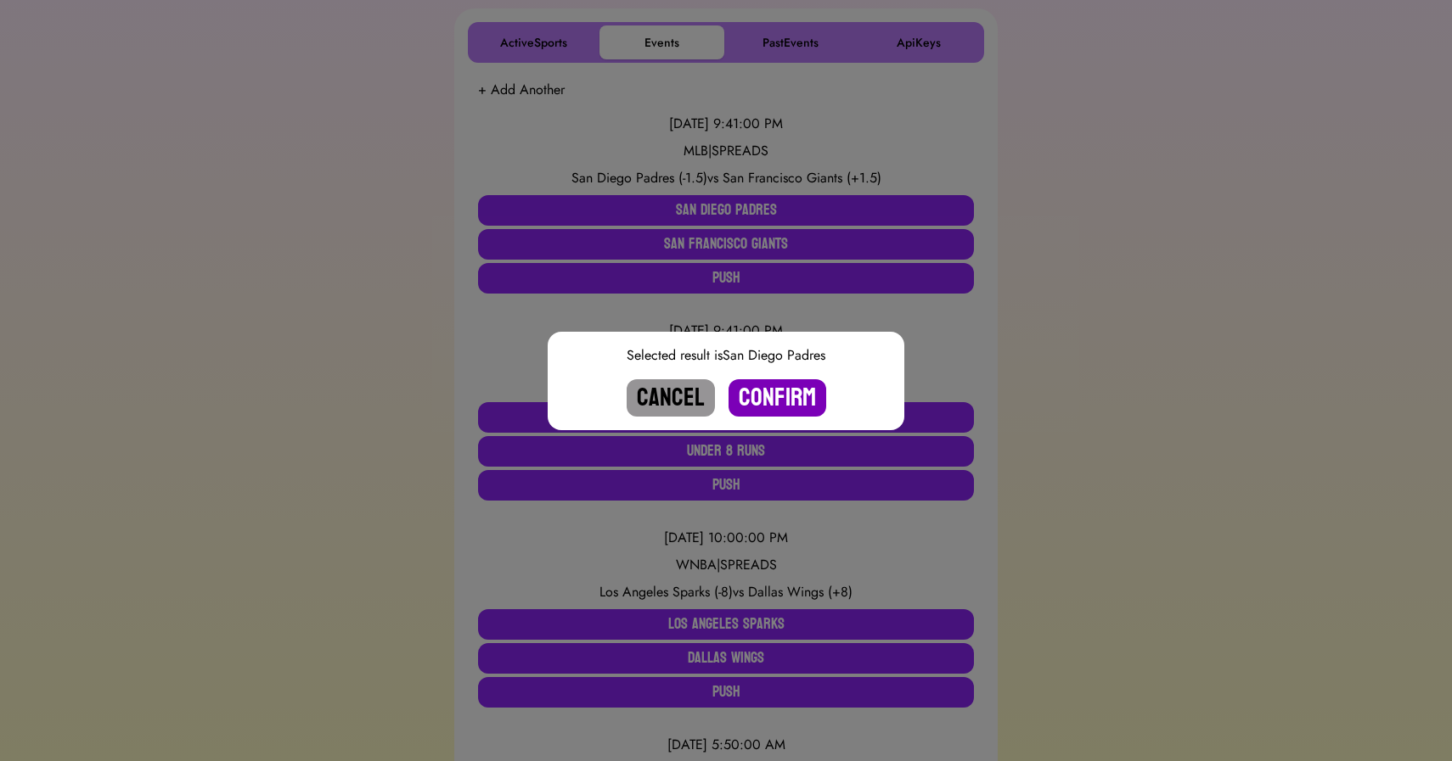
click at [772, 386] on button "Confirm" at bounding box center [777, 397] width 98 height 37
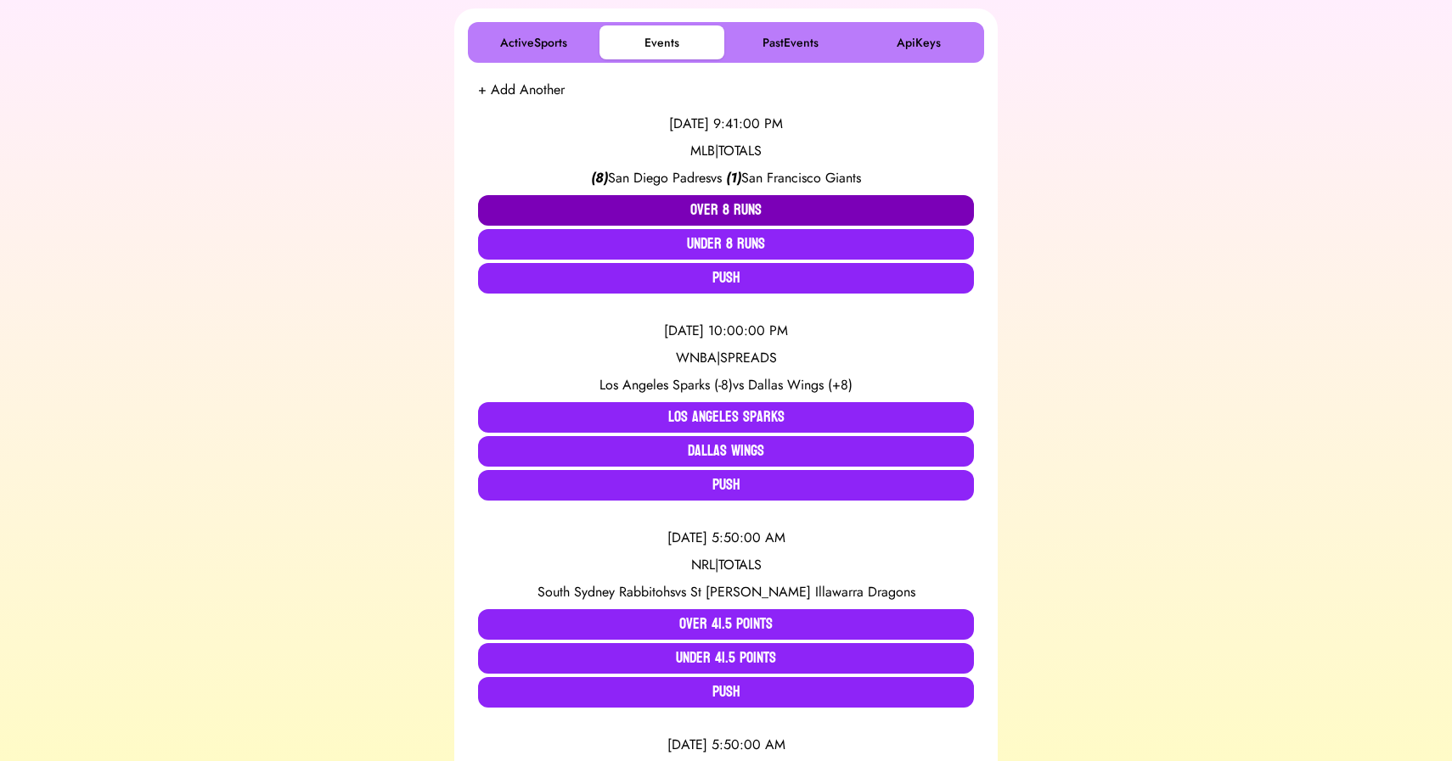
click at [705, 210] on button "Over 8 Runs" at bounding box center [726, 210] width 496 height 31
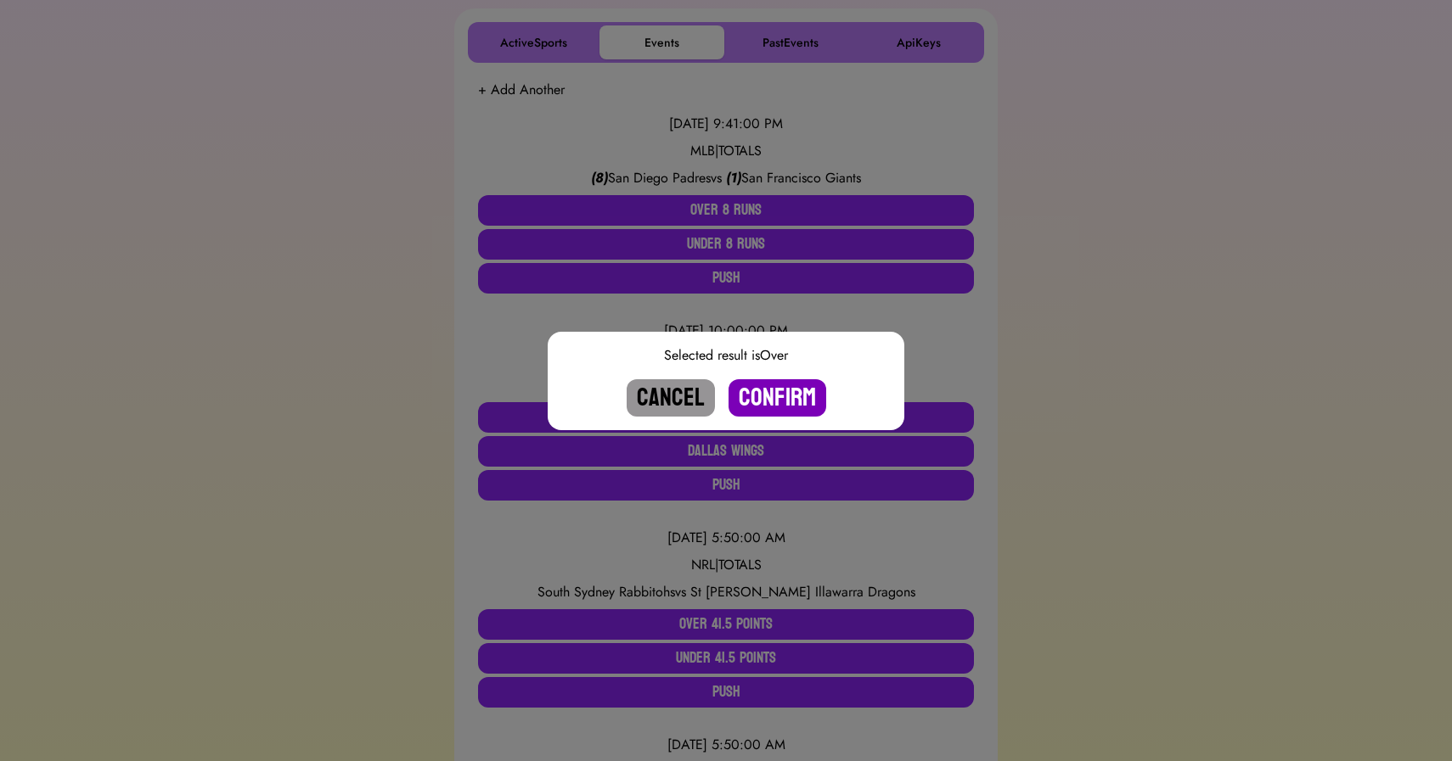
click at [780, 393] on button "Confirm" at bounding box center [777, 397] width 98 height 37
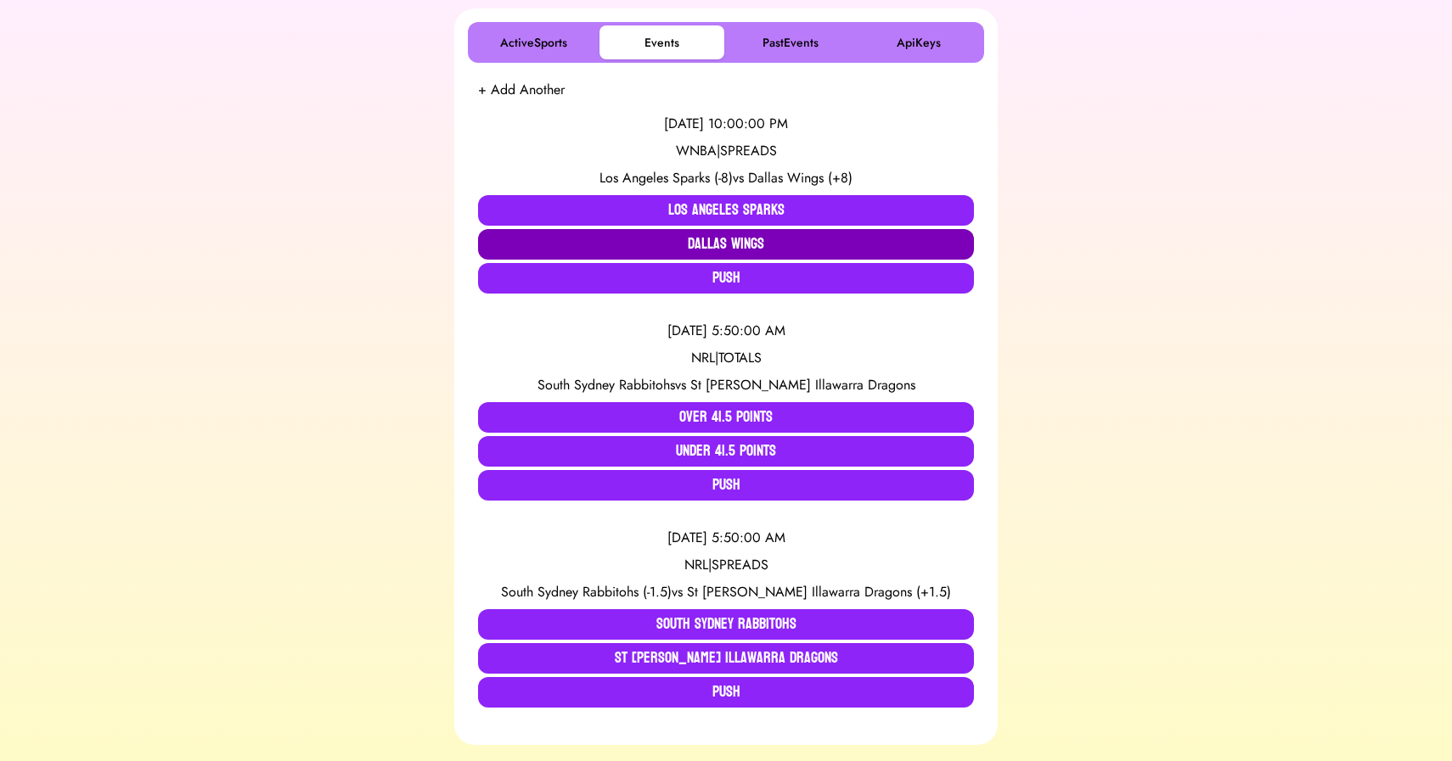
click at [662, 247] on button "Dallas Wings" at bounding box center [726, 244] width 496 height 31
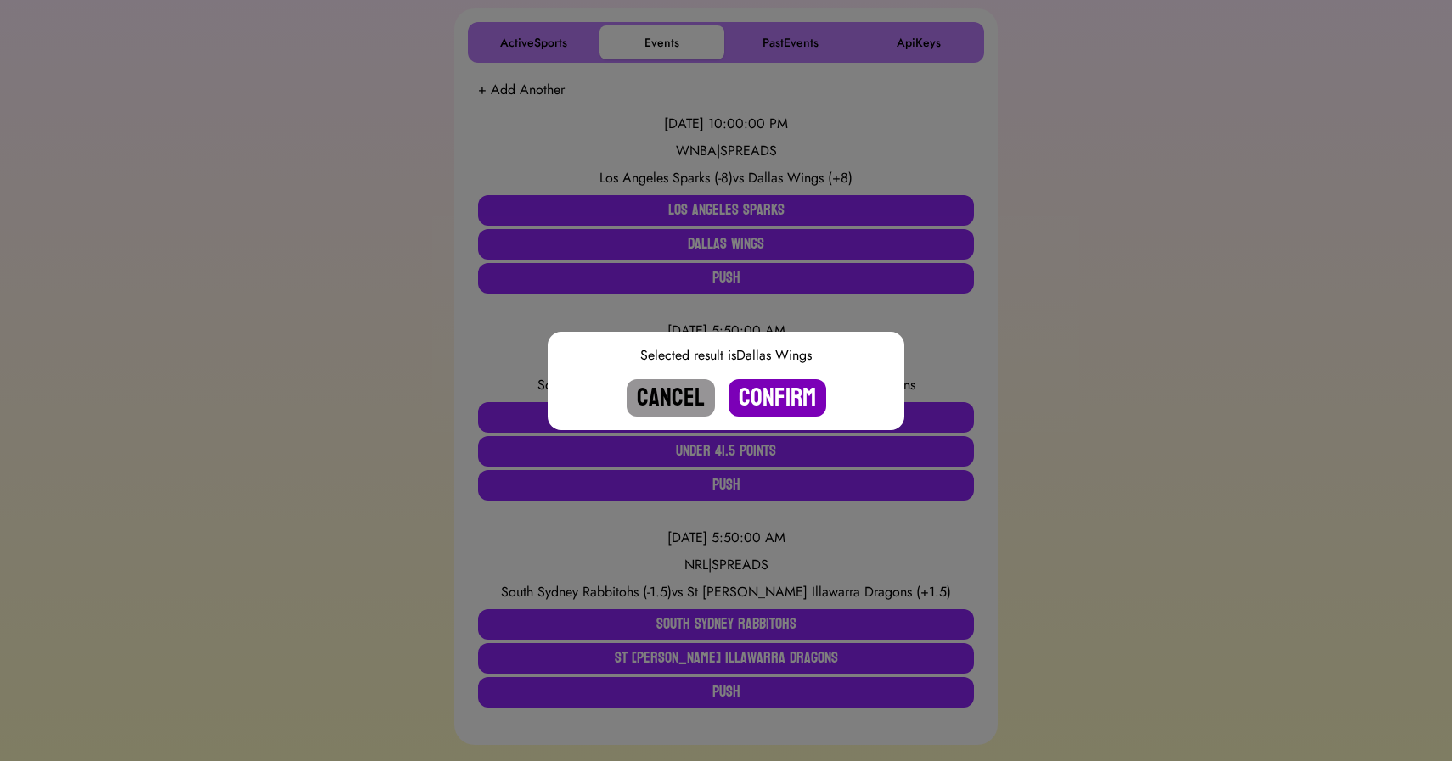
click at [783, 394] on button "Confirm" at bounding box center [777, 397] width 98 height 37
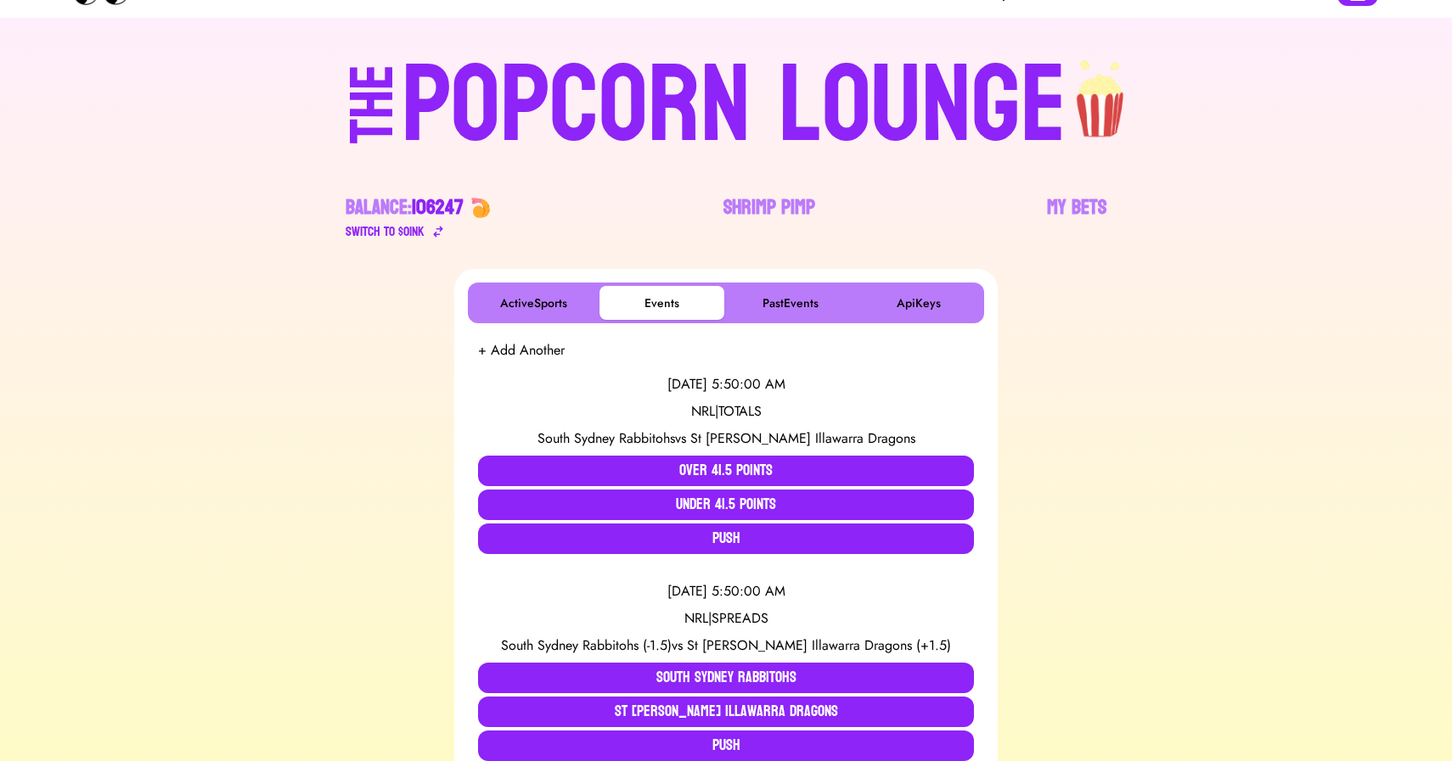
scroll to position [0, 0]
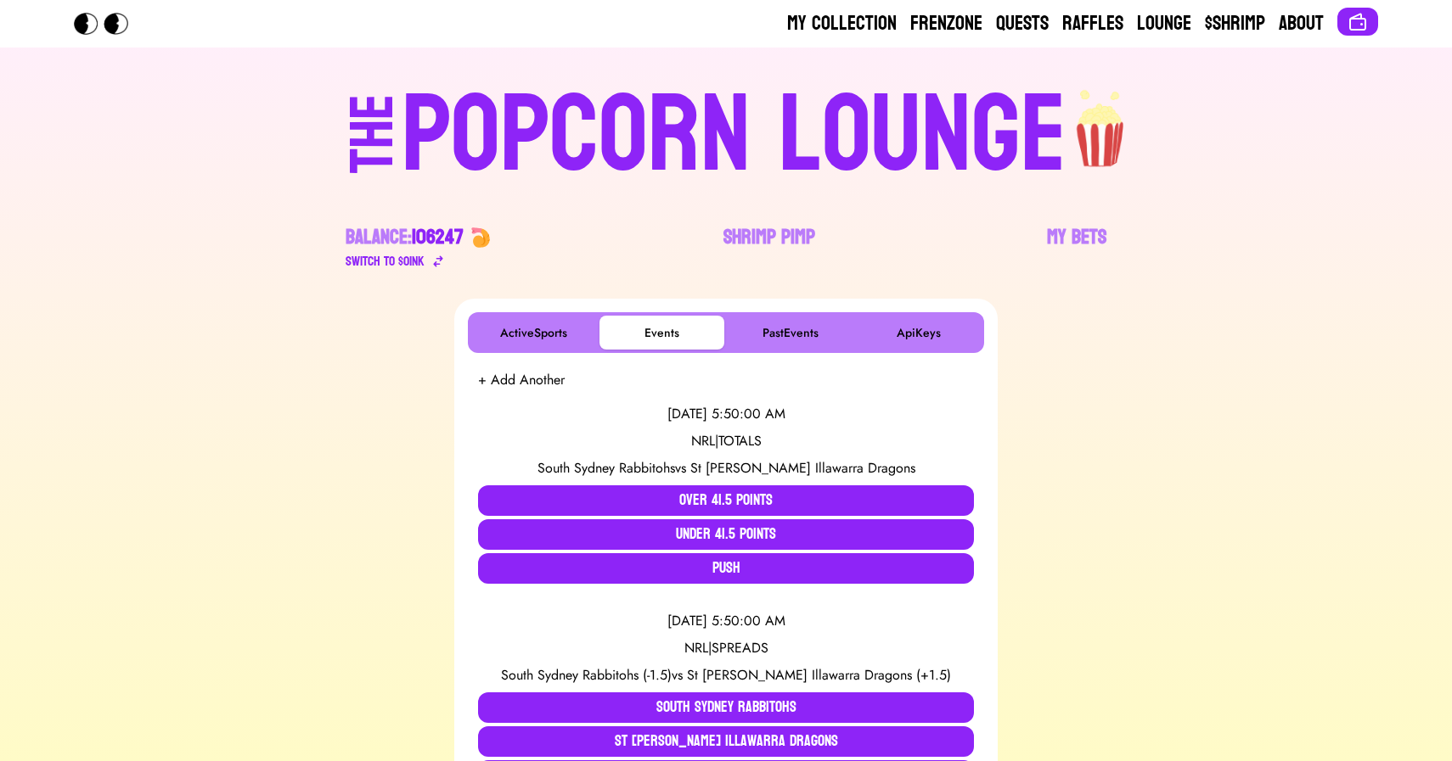
click at [756, 143] on div "POPCORN LOUNGE" at bounding box center [734, 135] width 665 height 109
